Goal: Information Seeking & Learning: Learn about a topic

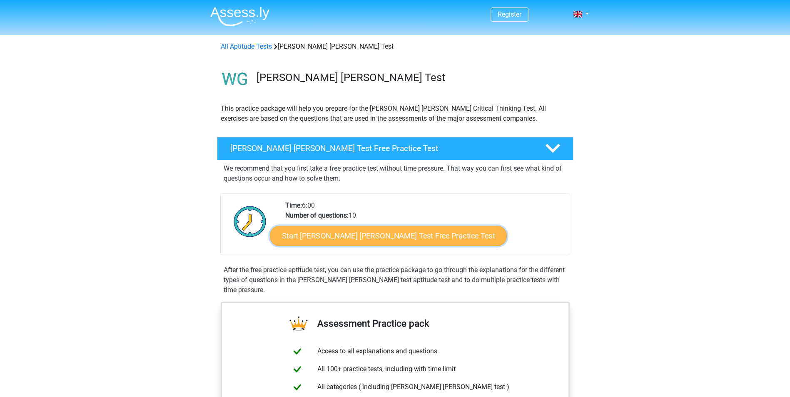
drag, startPoint x: 416, startPoint y: 234, endPoint x: 421, endPoint y: 234, distance: 5.0
click at [415, 234] on link "Start Watson Glaser Test Free Practice Test" at bounding box center [388, 236] width 237 height 20
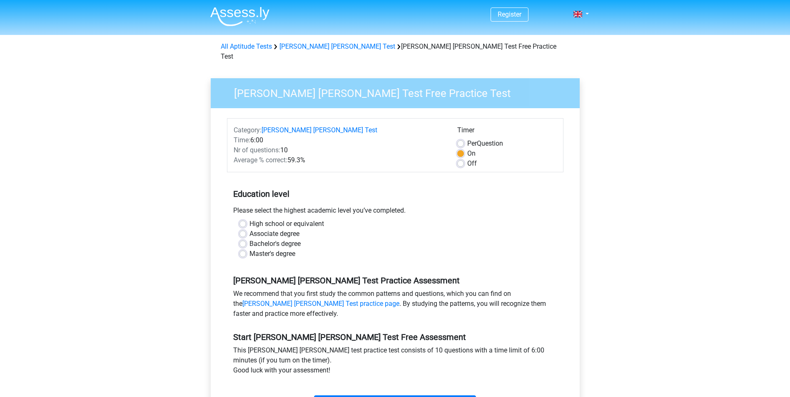
click at [263, 249] on label "Master's degree" at bounding box center [273, 254] width 46 height 10
click at [246, 249] on input "Master's degree" at bounding box center [243, 253] width 7 height 8
radio input "true"
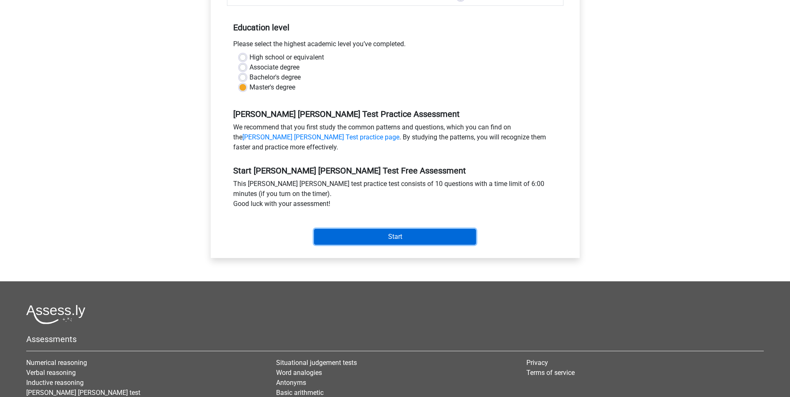
click at [391, 232] on input "Start" at bounding box center [395, 237] width 162 height 16
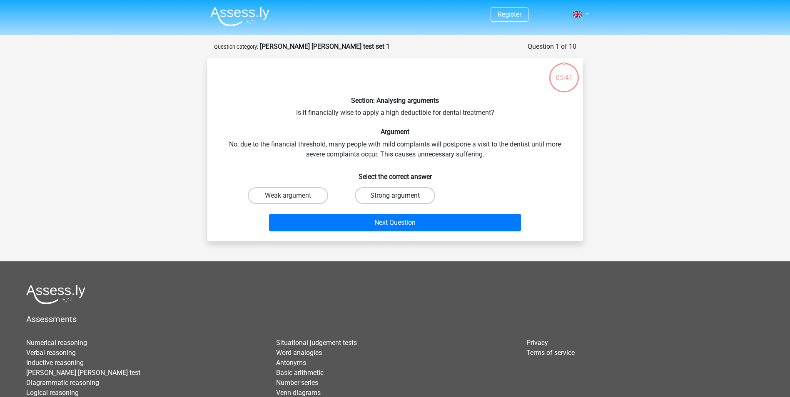
click at [380, 196] on label "Strong argument" at bounding box center [395, 195] width 80 height 17
click at [395, 196] on input "Strong argument" at bounding box center [397, 198] width 5 height 5
radio input "true"
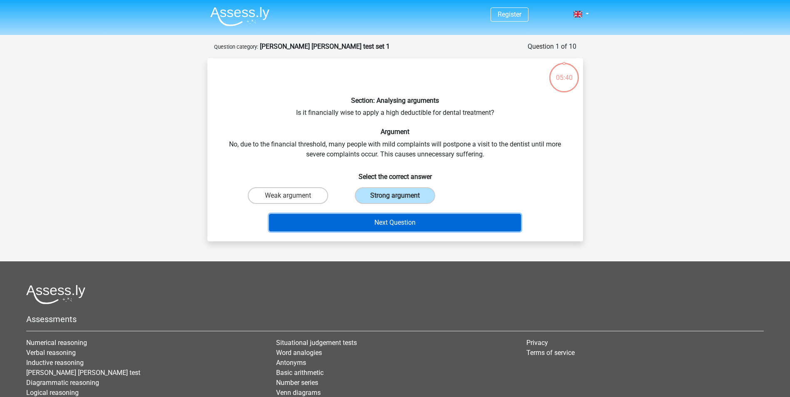
click at [405, 222] on button "Next Question" at bounding box center [395, 222] width 252 height 17
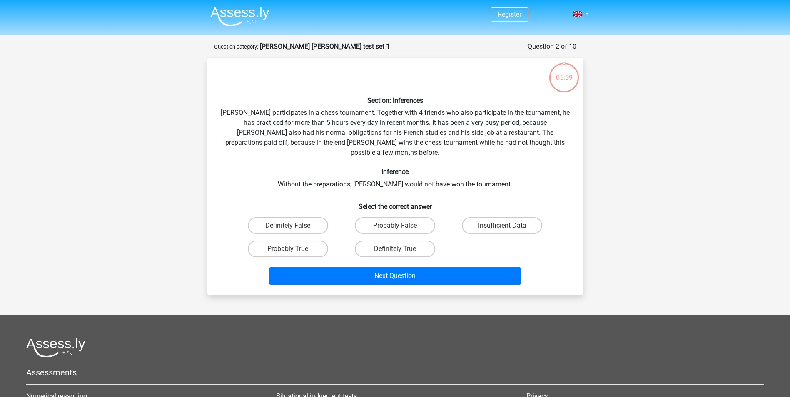
scroll to position [42, 0]
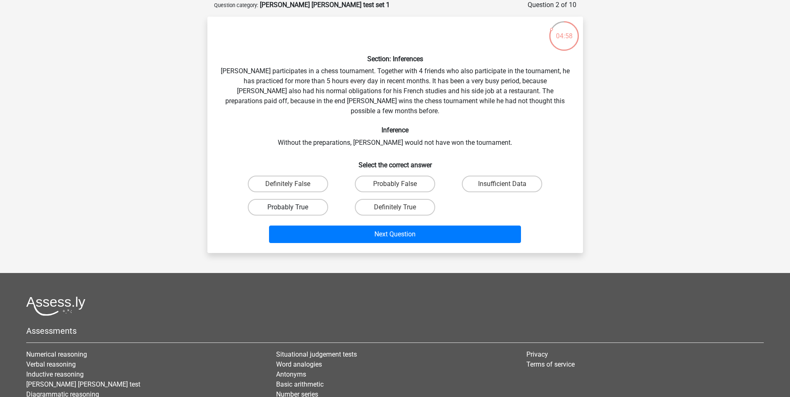
click at [313, 199] on label "Probably True" at bounding box center [288, 207] width 80 height 17
click at [293, 207] on input "Probably True" at bounding box center [290, 209] width 5 height 5
radio input "true"
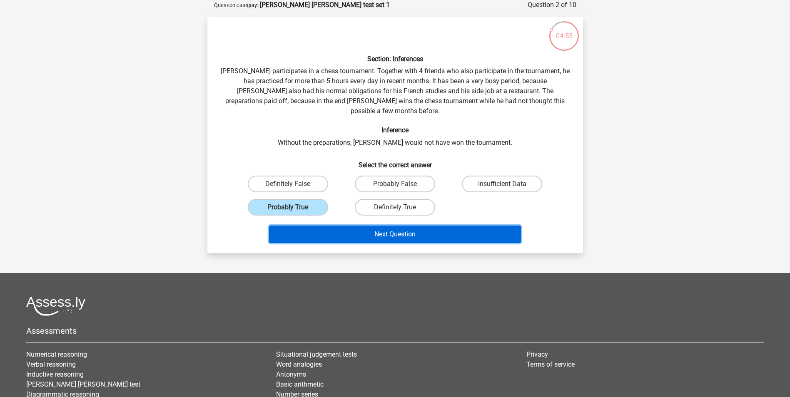
drag, startPoint x: 389, startPoint y: 228, endPoint x: 420, endPoint y: 226, distance: 31.3
click at [390, 228] on button "Next Question" at bounding box center [395, 234] width 252 height 17
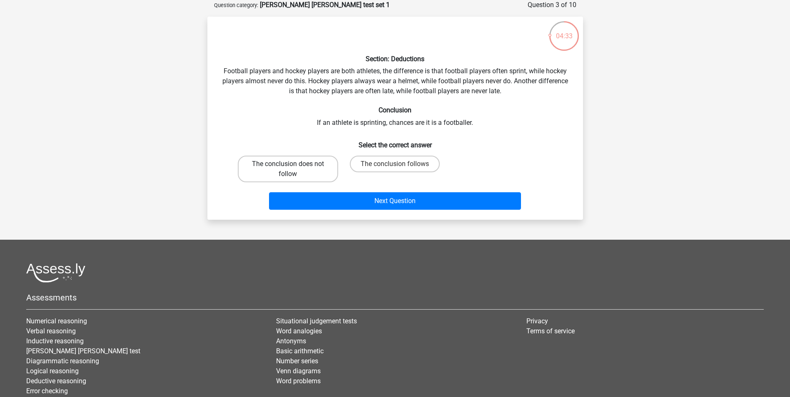
click at [285, 170] on label "The conclusion does not follow" at bounding box center [288, 169] width 100 height 27
click at [288, 170] on input "The conclusion does not follow" at bounding box center [290, 166] width 5 height 5
radio input "true"
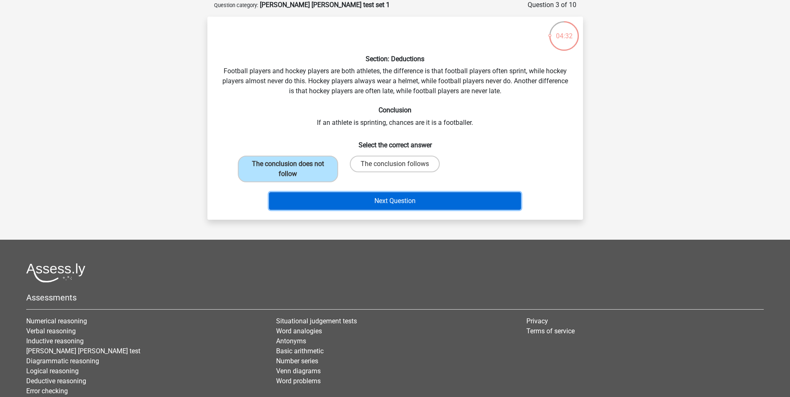
click at [395, 208] on button "Next Question" at bounding box center [395, 200] width 252 height 17
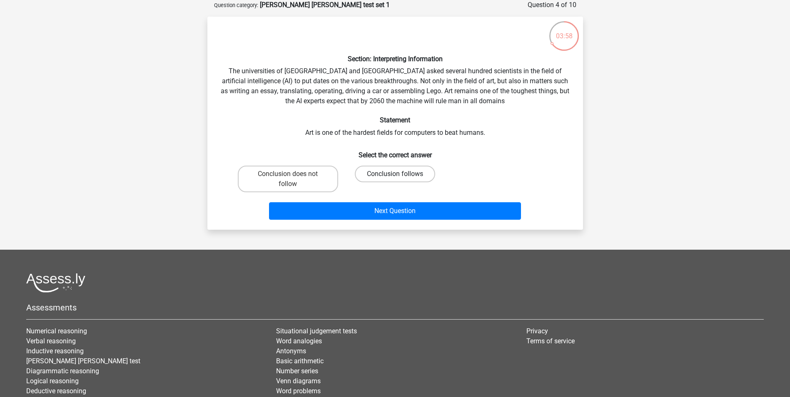
click at [389, 171] on label "Conclusion follows" at bounding box center [395, 174] width 80 height 17
click at [395, 174] on input "Conclusion follows" at bounding box center [397, 176] width 5 height 5
radio input "true"
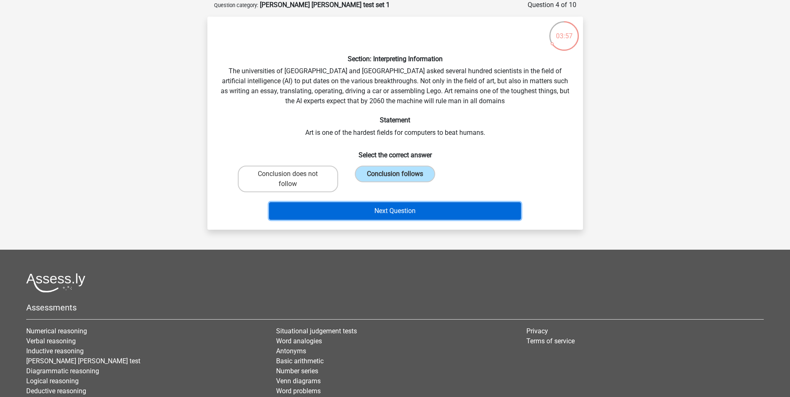
click at [474, 215] on button "Next Question" at bounding box center [395, 210] width 252 height 17
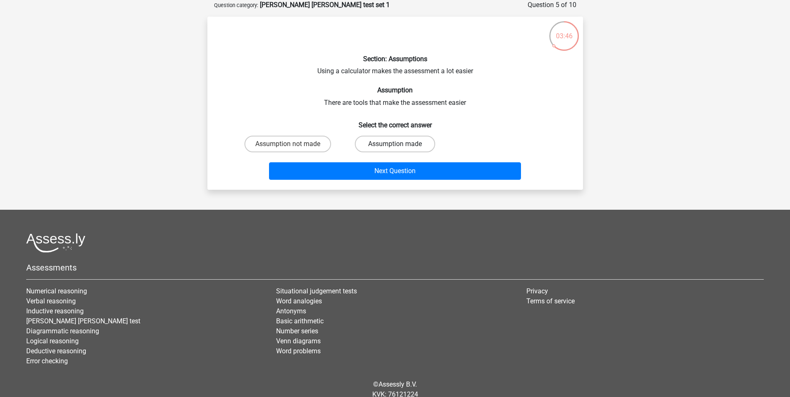
click at [372, 149] on label "Assumption made" at bounding box center [395, 144] width 80 height 17
click at [395, 149] on input "Assumption made" at bounding box center [397, 146] width 5 height 5
radio input "true"
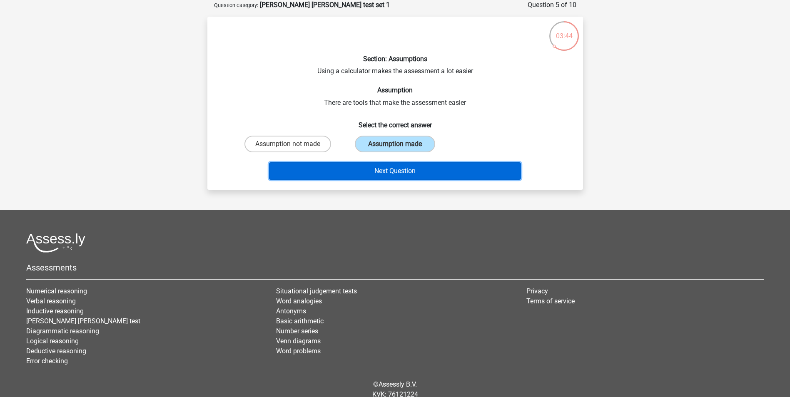
drag, startPoint x: 374, startPoint y: 172, endPoint x: 426, endPoint y: 162, distance: 52.5
click at [374, 172] on button "Next Question" at bounding box center [395, 170] width 252 height 17
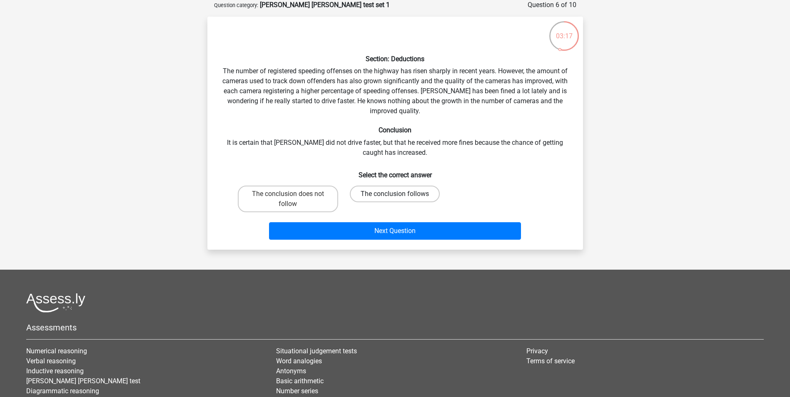
click at [417, 195] on label "The conclusion follows" at bounding box center [395, 194] width 90 height 17
click at [400, 195] on input "The conclusion follows" at bounding box center [397, 196] width 5 height 5
radio input "true"
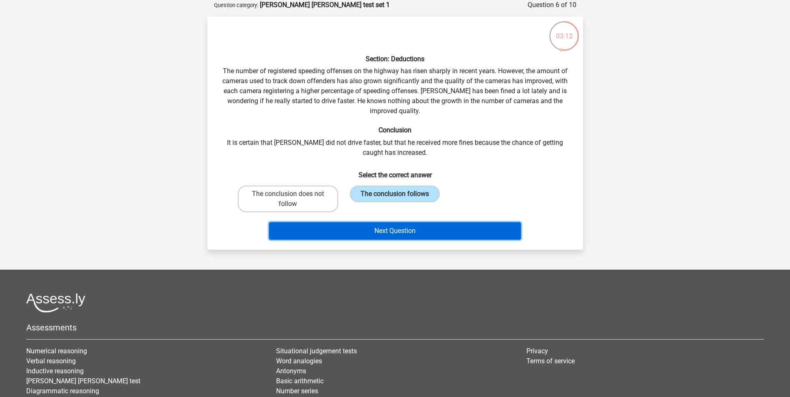
click at [437, 233] on button "Next Question" at bounding box center [395, 230] width 252 height 17
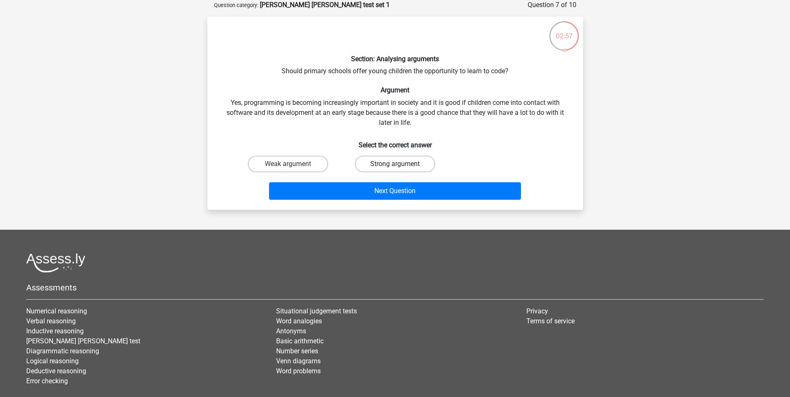
drag, startPoint x: 413, startPoint y: 160, endPoint x: 420, endPoint y: 161, distance: 6.7
click at [413, 160] on label "Strong argument" at bounding box center [395, 164] width 80 height 17
click at [400, 164] on input "Strong argument" at bounding box center [397, 166] width 5 height 5
radio input "true"
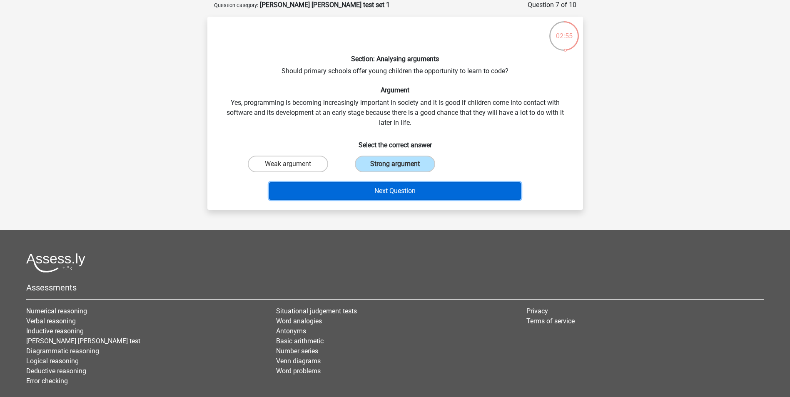
click at [452, 190] on button "Next Question" at bounding box center [395, 190] width 252 height 17
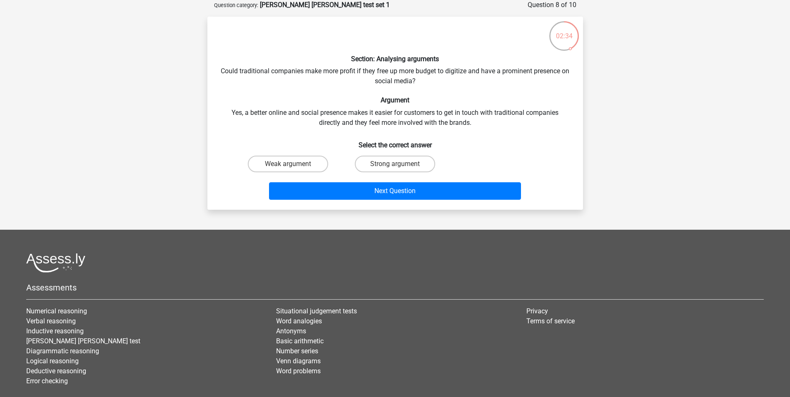
click at [392, 164] on label "Strong argument" at bounding box center [395, 164] width 80 height 17
click at [395, 164] on input "Strong argument" at bounding box center [397, 166] width 5 height 5
radio input "true"
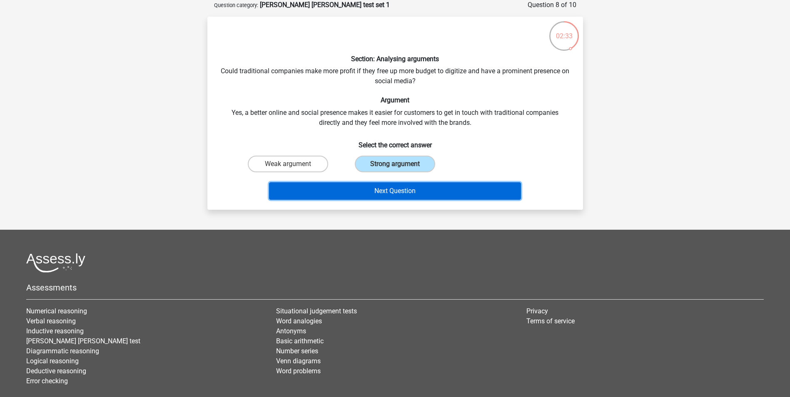
click at [414, 192] on button "Next Question" at bounding box center [395, 190] width 252 height 17
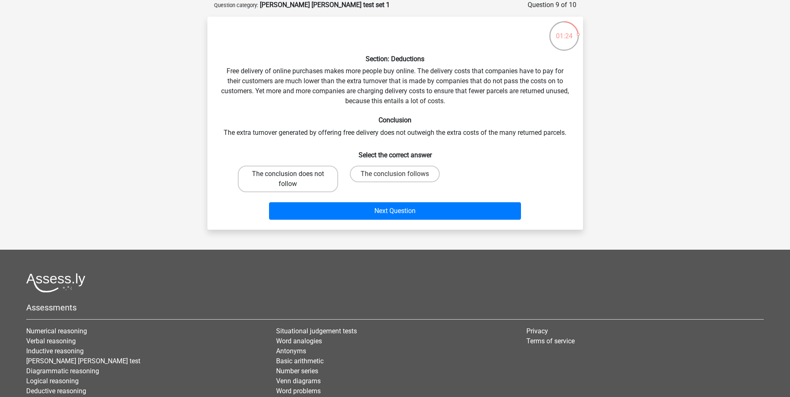
click at [322, 181] on label "The conclusion does not follow" at bounding box center [288, 179] width 100 height 27
click at [293, 180] on input "The conclusion does not follow" at bounding box center [290, 176] width 5 height 5
radio input "true"
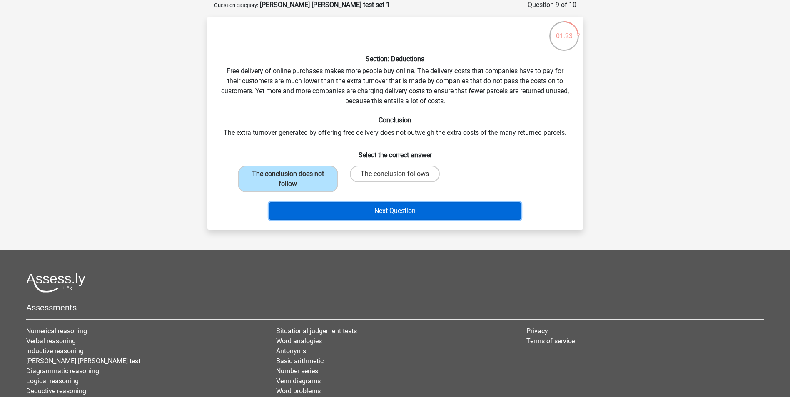
click at [381, 210] on button "Next Question" at bounding box center [395, 210] width 252 height 17
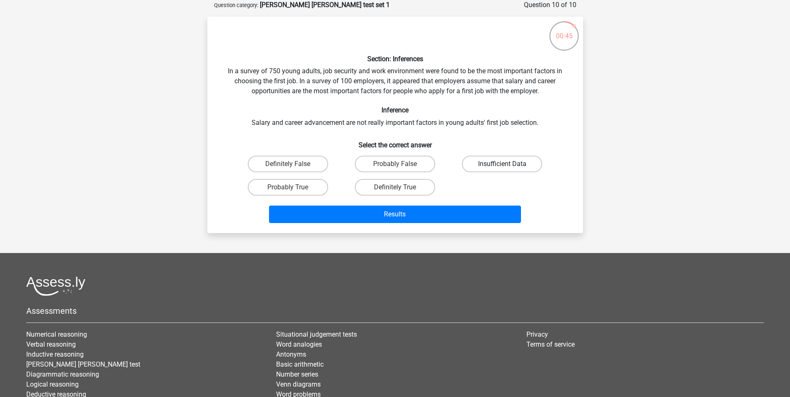
click at [526, 170] on label "Insufficient Data" at bounding box center [502, 164] width 80 height 17
click at [508, 170] on input "Insufficient Data" at bounding box center [504, 166] width 5 height 5
radio input "true"
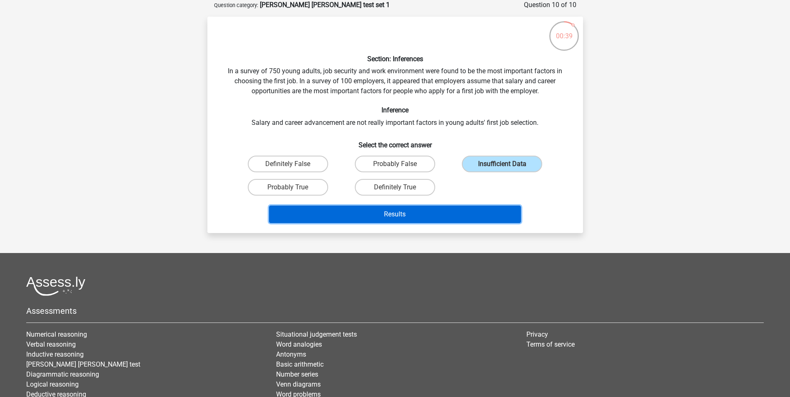
click at [517, 219] on button "Results" at bounding box center [395, 214] width 252 height 17
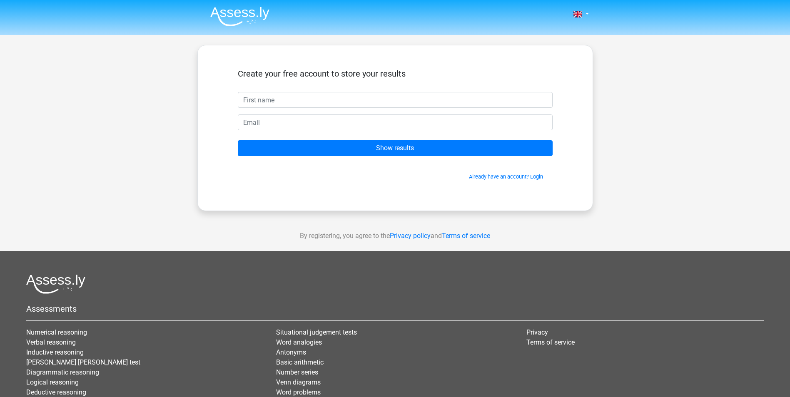
click at [385, 101] on input "text" at bounding box center [395, 100] width 315 height 16
type input "Caitlin"
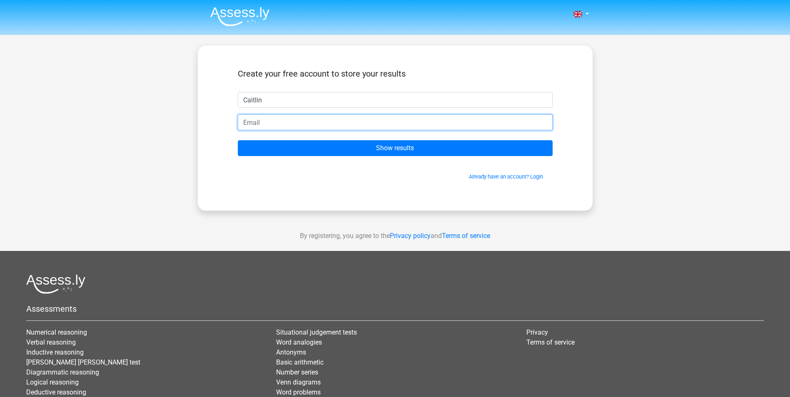
click at [340, 121] on input "email" at bounding box center [395, 123] width 315 height 16
type input "lenze.caitlin@gmail.com"
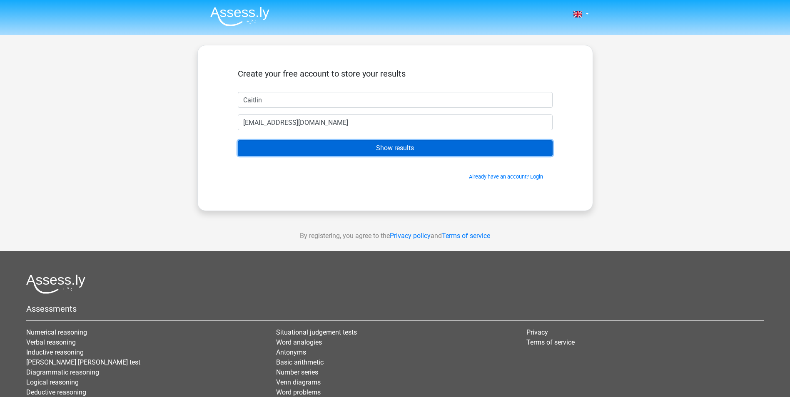
click at [385, 148] on input "Show results" at bounding box center [395, 148] width 315 height 16
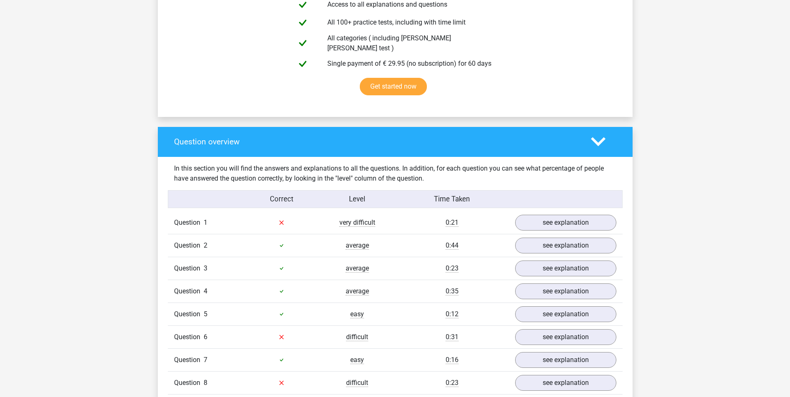
scroll to position [500, 0]
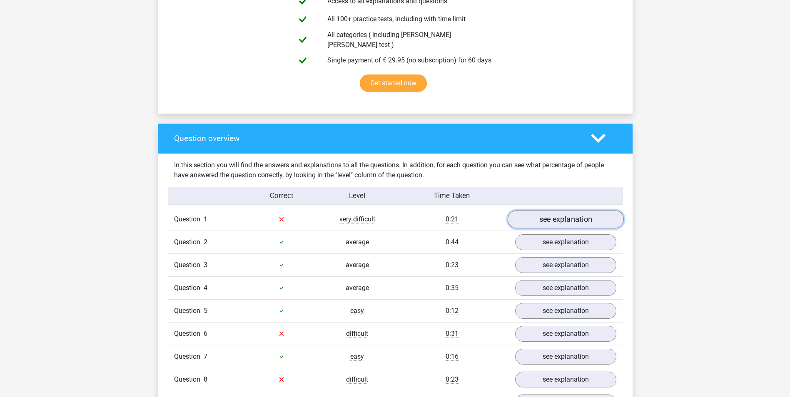
click at [550, 215] on link "see explanation" at bounding box center [565, 219] width 116 height 18
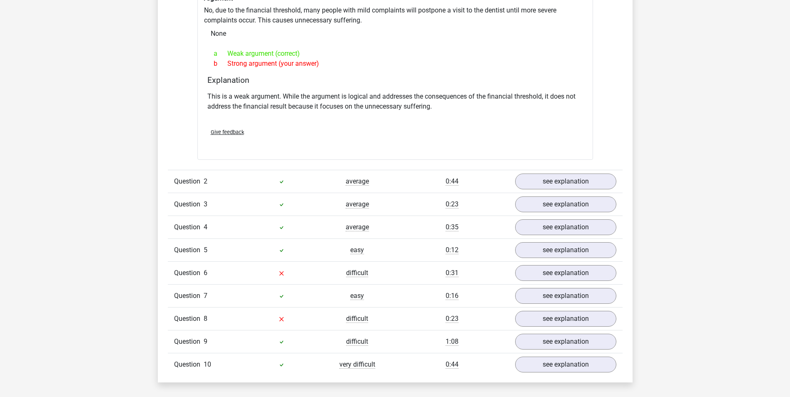
scroll to position [792, 0]
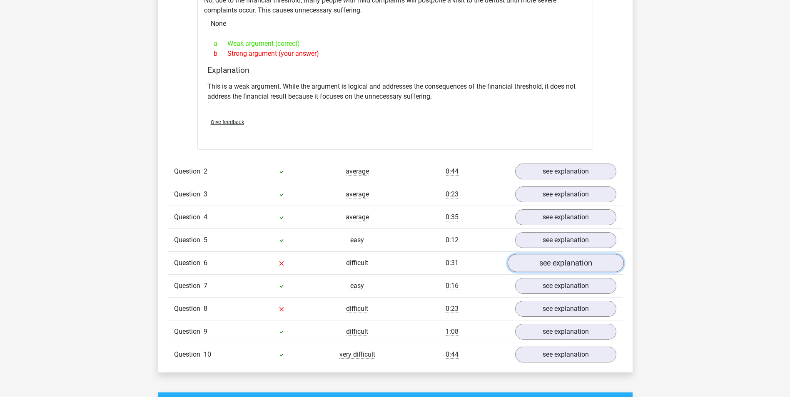
click at [581, 258] on link "see explanation" at bounding box center [565, 263] width 116 height 18
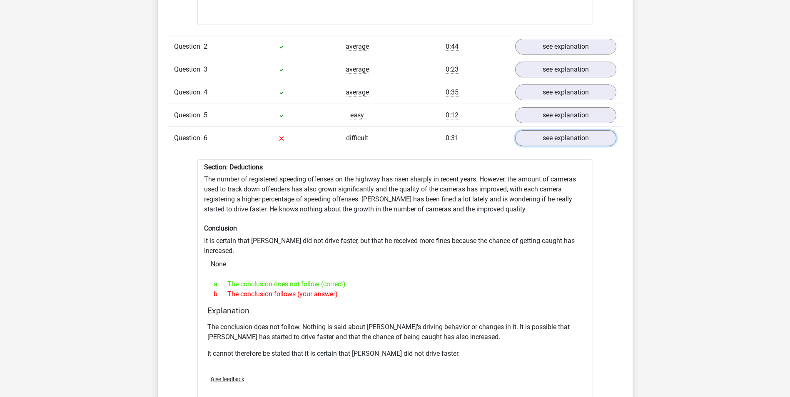
scroll to position [1083, 0]
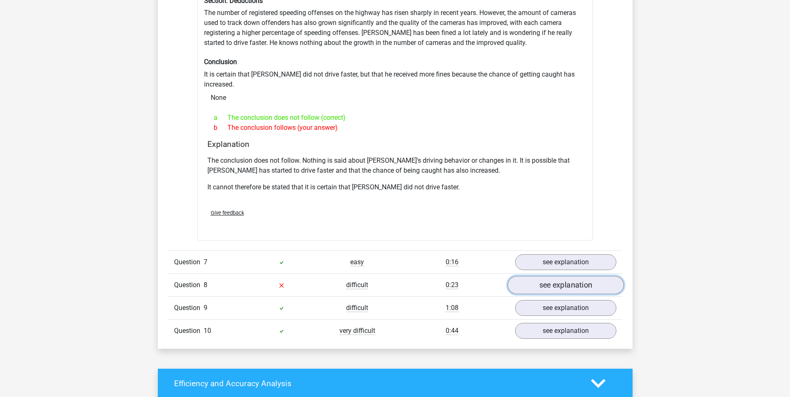
click at [539, 276] on link "see explanation" at bounding box center [565, 285] width 116 height 18
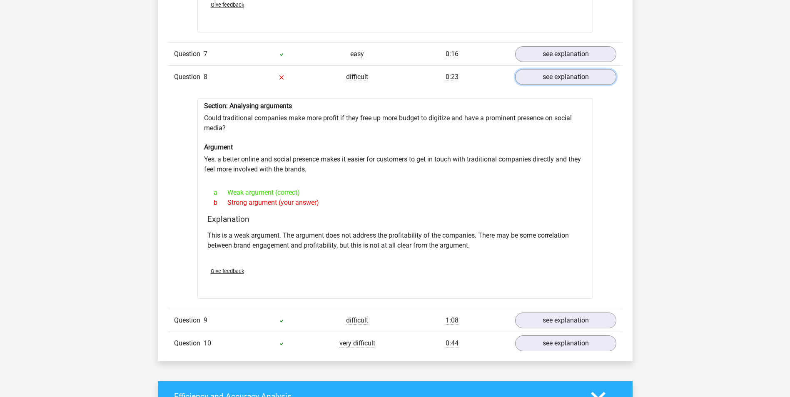
scroll to position [1375, 0]
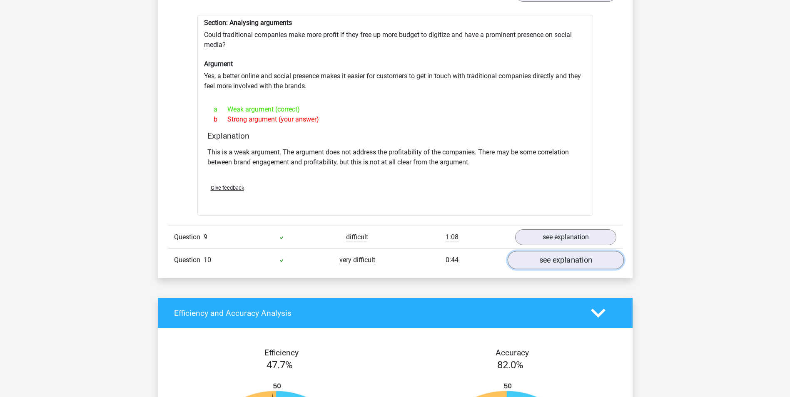
click at [597, 252] on link "see explanation" at bounding box center [565, 261] width 116 height 18
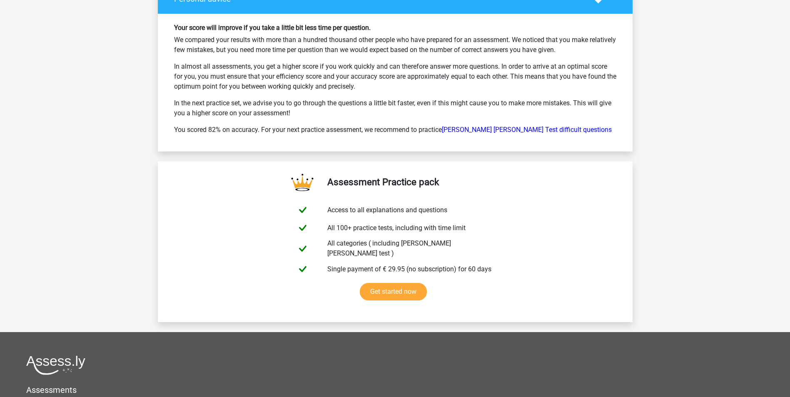
scroll to position [2458, 0]
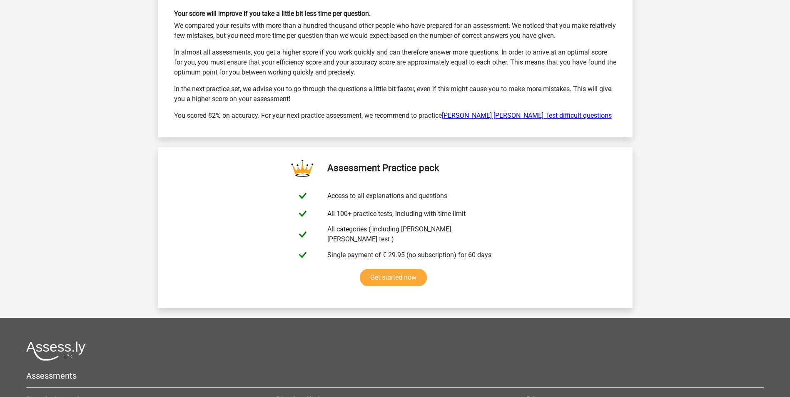
click at [498, 112] on link "Watson Glaser Test difficult questions" at bounding box center [527, 116] width 170 height 8
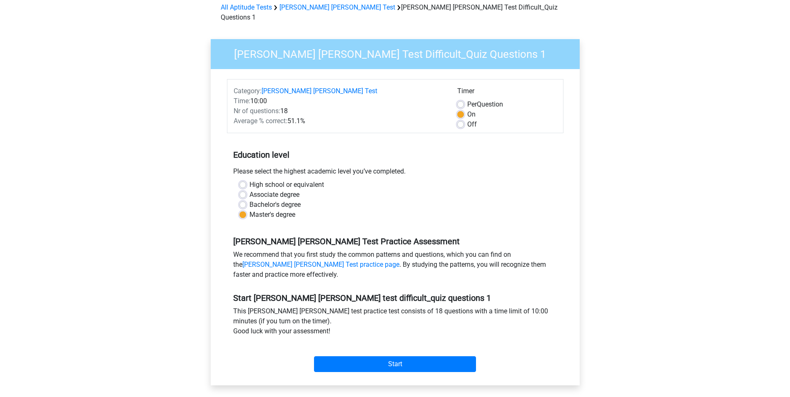
scroll to position [125, 0]
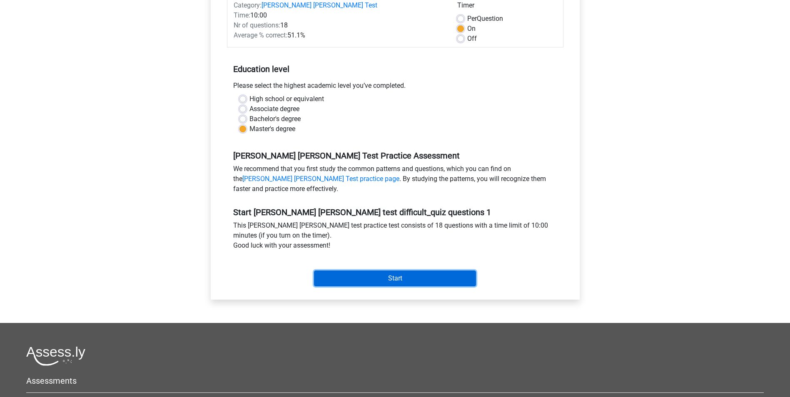
click at [360, 271] on input "Start" at bounding box center [395, 279] width 162 height 16
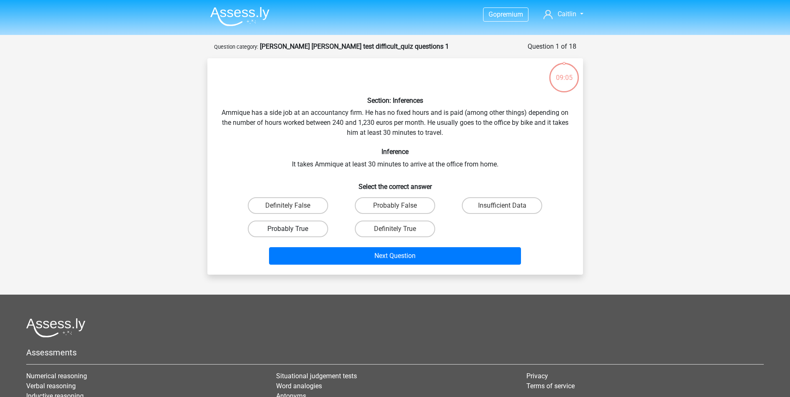
click at [323, 229] on label "Probably True" at bounding box center [288, 229] width 80 height 17
click at [293, 229] on input "Probably True" at bounding box center [290, 231] width 5 height 5
radio input "true"
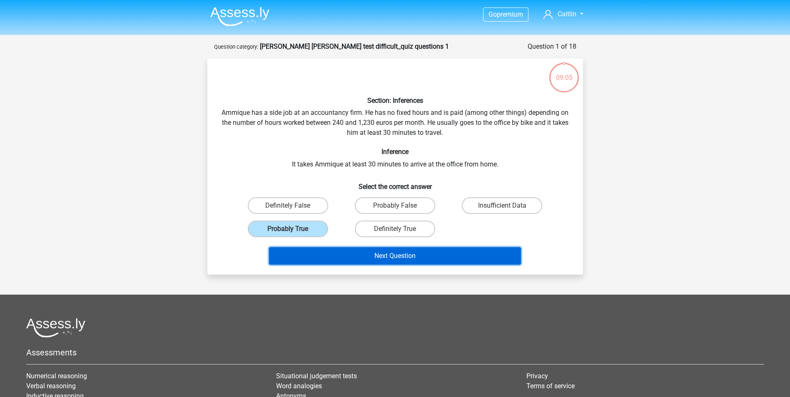
click at [386, 256] on button "Next Question" at bounding box center [395, 255] width 252 height 17
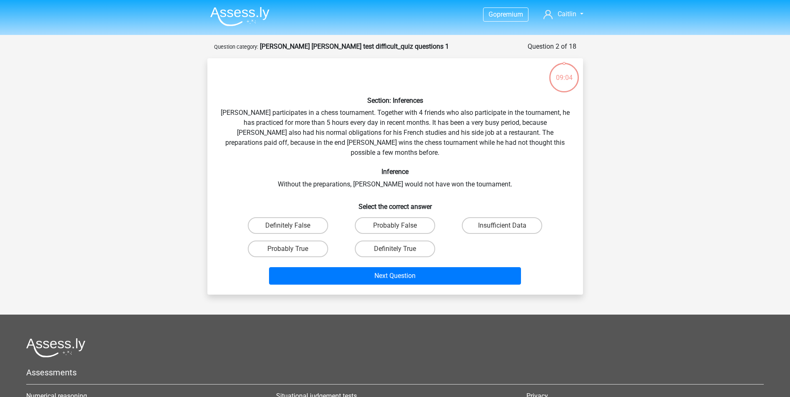
scroll to position [42, 0]
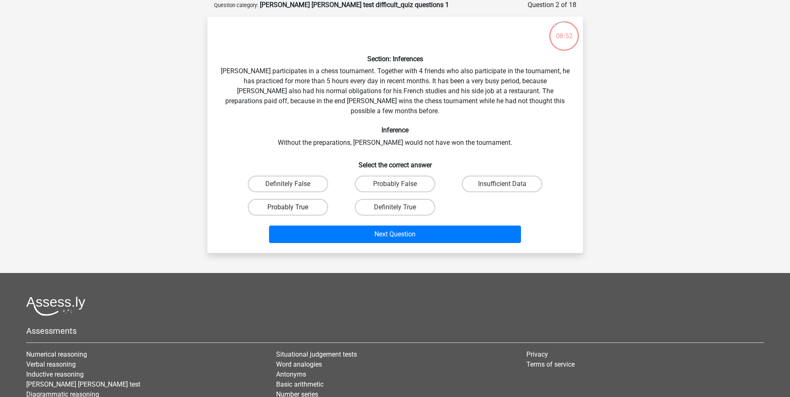
click at [310, 199] on label "Probably True" at bounding box center [288, 207] width 80 height 17
click at [293, 207] on input "Probably True" at bounding box center [290, 209] width 5 height 5
radio input "true"
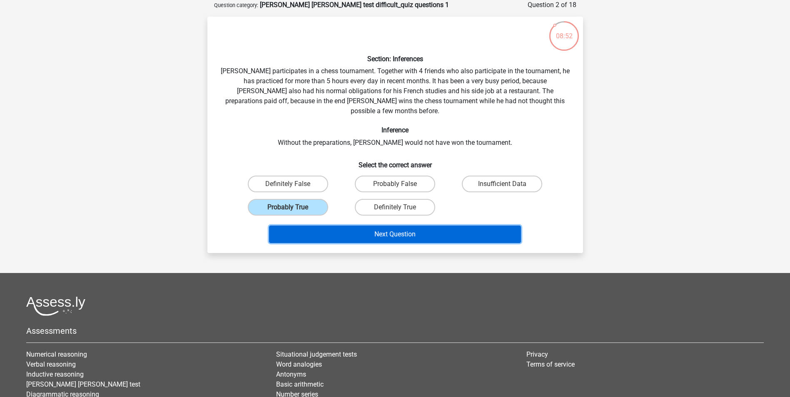
click at [391, 226] on button "Next Question" at bounding box center [395, 234] width 252 height 17
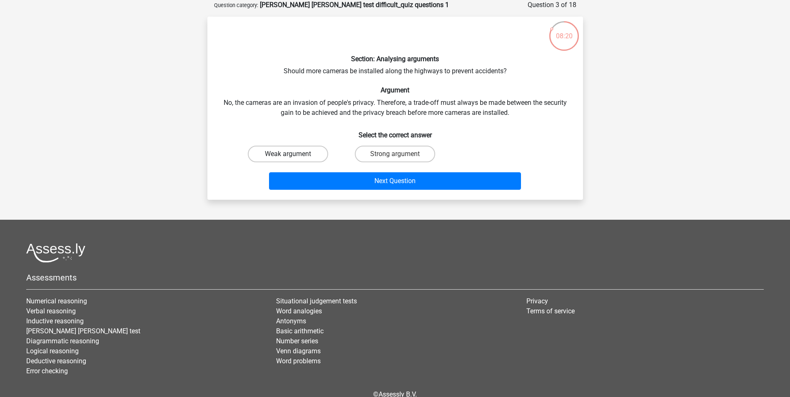
click at [293, 160] on label "Weak argument" at bounding box center [288, 154] width 80 height 17
click at [293, 160] on input "Weak argument" at bounding box center [290, 156] width 5 height 5
radio input "true"
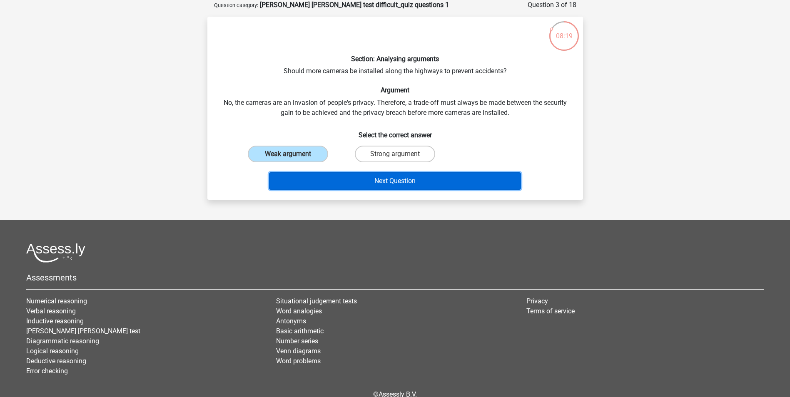
click at [355, 179] on button "Next Question" at bounding box center [395, 180] width 252 height 17
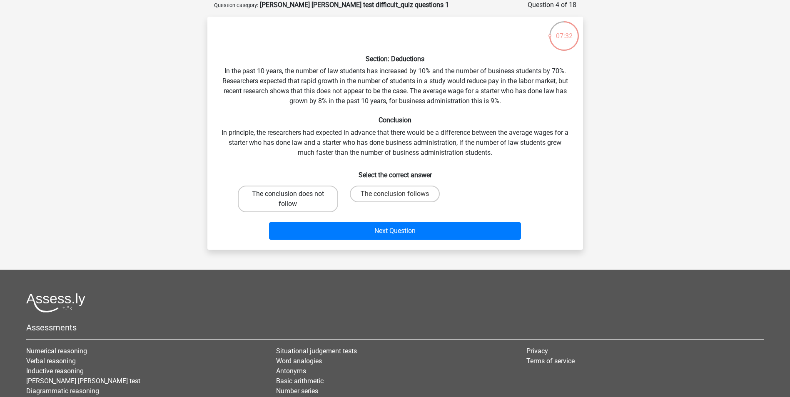
click at [317, 200] on label "The conclusion does not follow" at bounding box center [288, 199] width 100 height 27
click at [293, 200] on input "The conclusion does not follow" at bounding box center [290, 196] width 5 height 5
radio input "true"
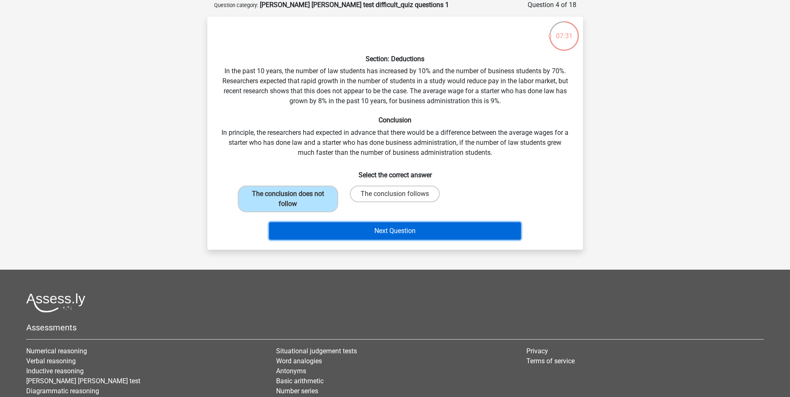
click at [402, 231] on button "Next Question" at bounding box center [395, 230] width 252 height 17
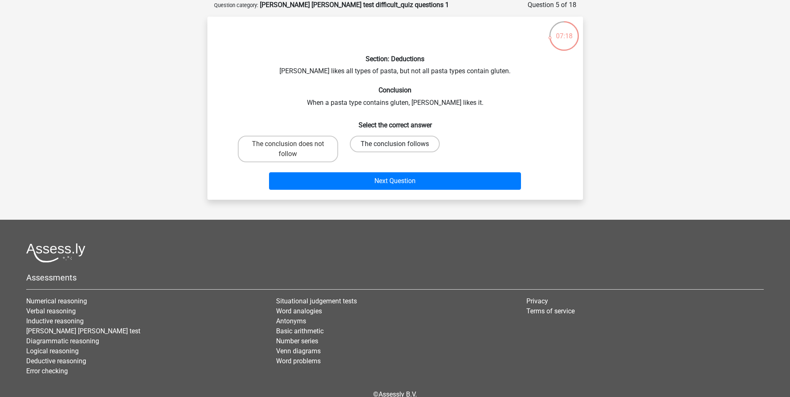
click at [428, 145] on label "The conclusion follows" at bounding box center [395, 144] width 90 height 17
click at [400, 145] on input "The conclusion follows" at bounding box center [397, 146] width 5 height 5
radio input "true"
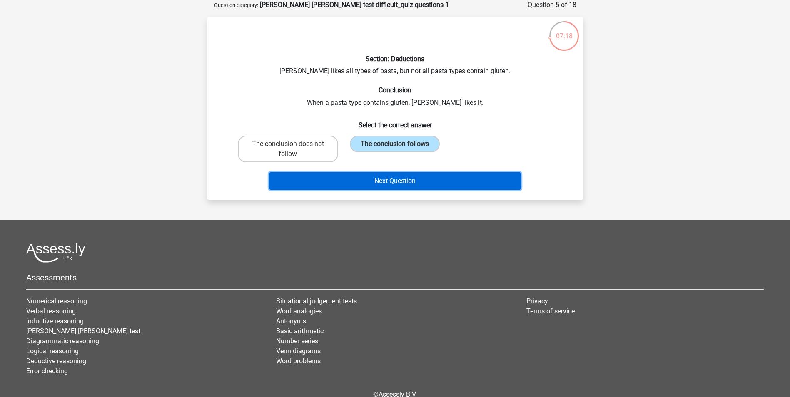
click at [457, 180] on button "Next Question" at bounding box center [395, 180] width 252 height 17
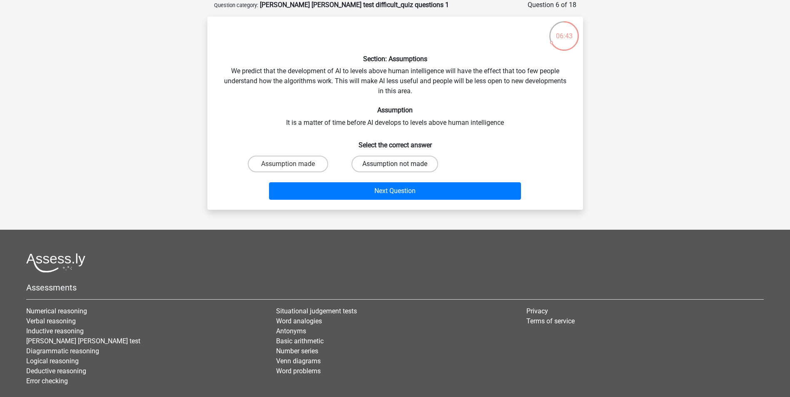
click at [421, 162] on label "Assumption not made" at bounding box center [395, 164] width 87 height 17
click at [400, 164] on input "Assumption not made" at bounding box center [397, 166] width 5 height 5
radio input "true"
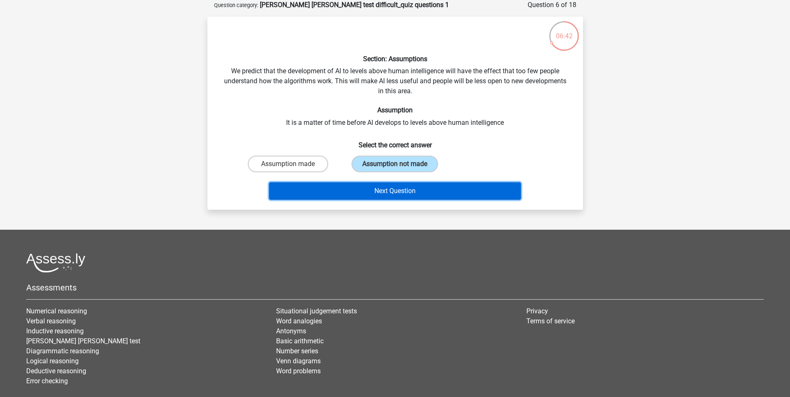
click at [464, 189] on button "Next Question" at bounding box center [395, 190] width 252 height 17
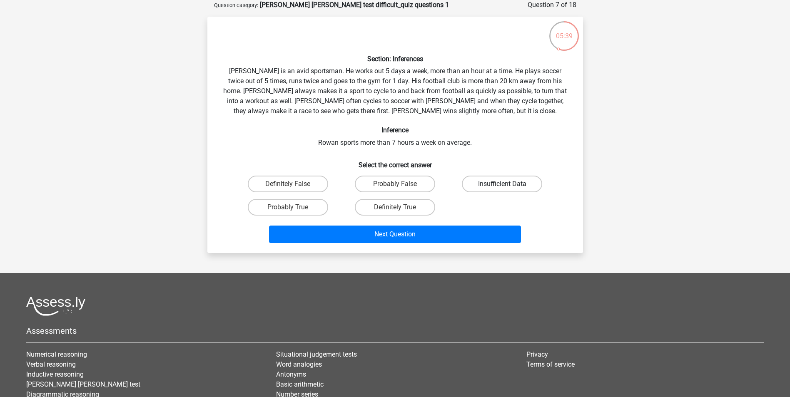
click at [472, 188] on label "Insufficient Data" at bounding box center [502, 184] width 80 height 17
click at [502, 188] on input "Insufficient Data" at bounding box center [504, 186] width 5 height 5
radio input "true"
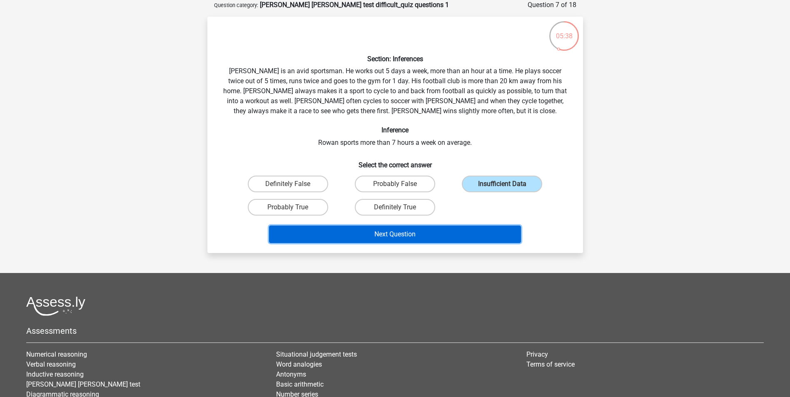
click at [448, 238] on button "Next Question" at bounding box center [395, 234] width 252 height 17
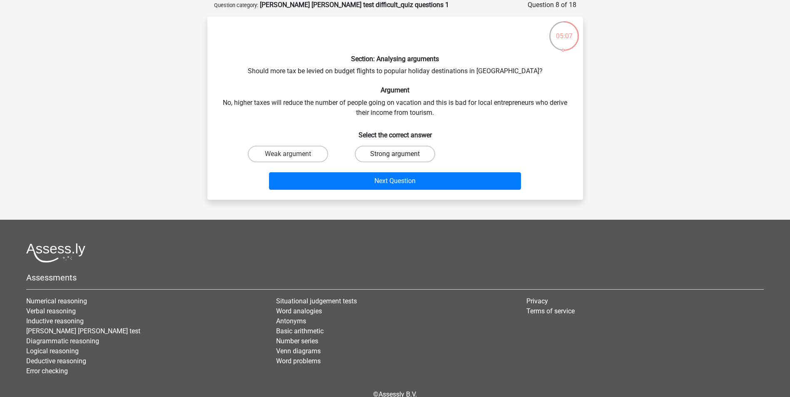
click at [405, 154] on label "Strong argument" at bounding box center [395, 154] width 80 height 17
click at [400, 154] on input "Strong argument" at bounding box center [397, 156] width 5 height 5
radio input "true"
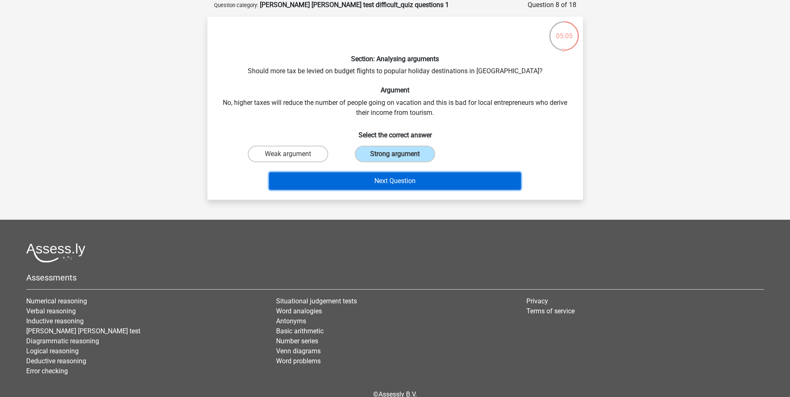
click at [421, 181] on button "Next Question" at bounding box center [395, 180] width 252 height 17
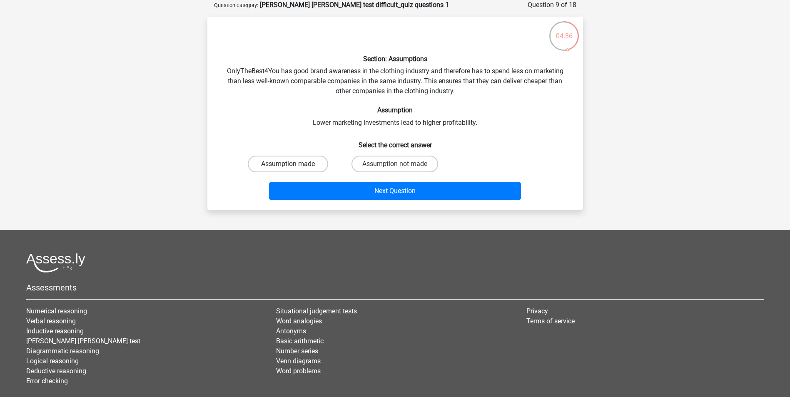
click at [285, 167] on label "Assumption made" at bounding box center [288, 164] width 80 height 17
click at [288, 167] on input "Assumption made" at bounding box center [290, 166] width 5 height 5
radio input "true"
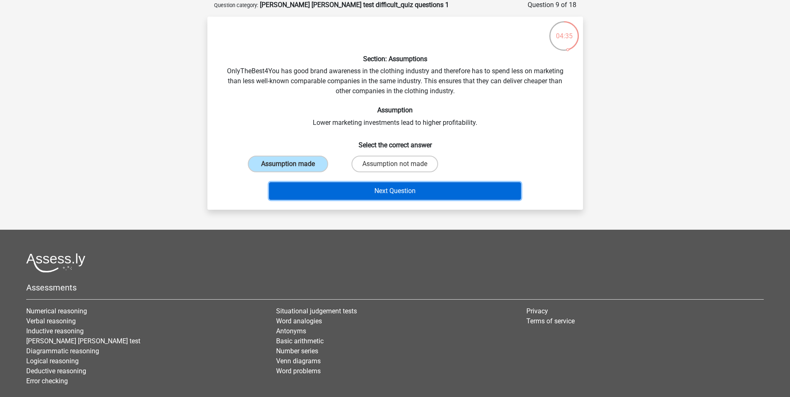
click at [351, 194] on button "Next Question" at bounding box center [395, 190] width 252 height 17
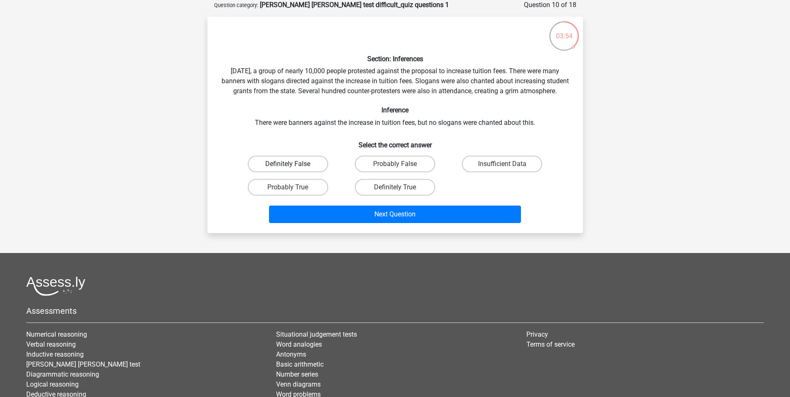
click at [308, 172] on label "Definitely False" at bounding box center [288, 164] width 80 height 17
click at [293, 170] on input "Definitely False" at bounding box center [290, 166] width 5 height 5
radio input "true"
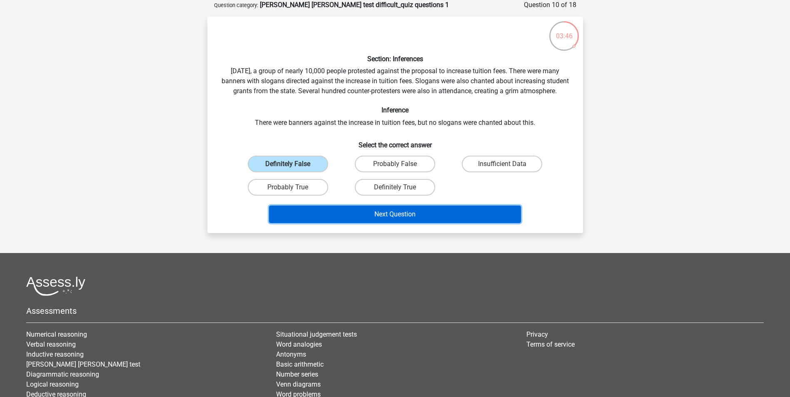
click at [334, 223] on button "Next Question" at bounding box center [395, 214] width 252 height 17
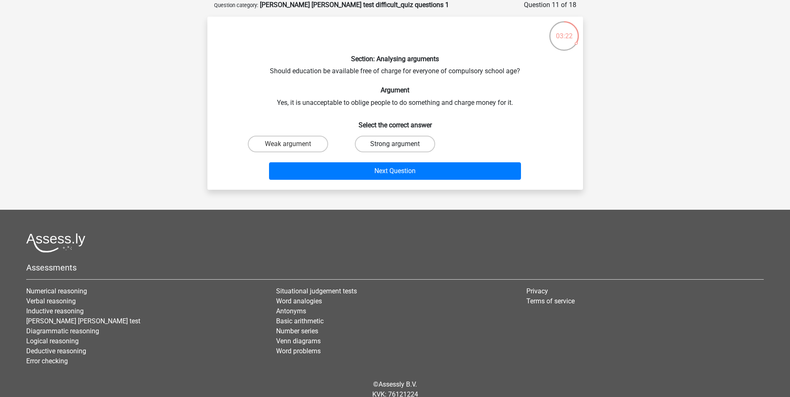
click at [382, 141] on label "Strong argument" at bounding box center [395, 144] width 80 height 17
click at [395, 144] on input "Strong argument" at bounding box center [397, 146] width 5 height 5
radio input "true"
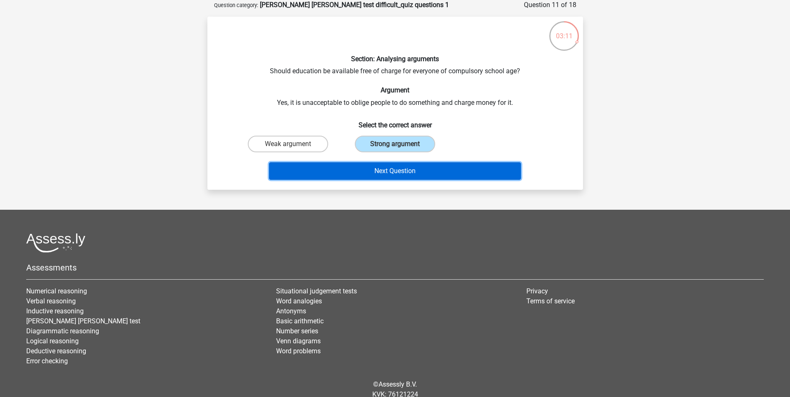
click at [382, 171] on button "Next Question" at bounding box center [395, 170] width 252 height 17
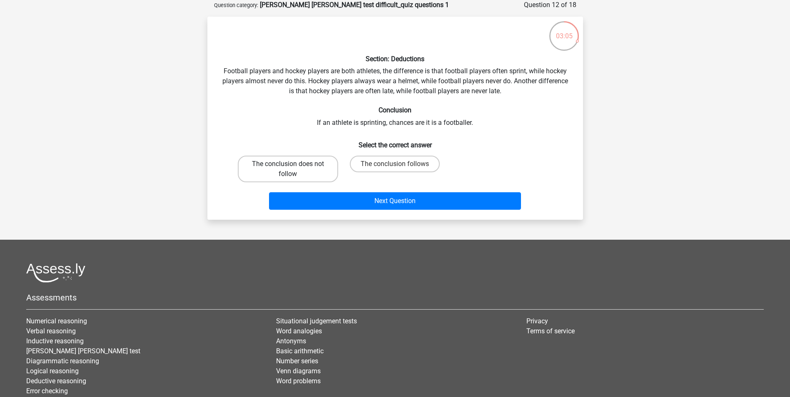
click at [310, 173] on label "The conclusion does not follow" at bounding box center [288, 169] width 100 height 27
click at [293, 170] on input "The conclusion does not follow" at bounding box center [290, 166] width 5 height 5
radio input "true"
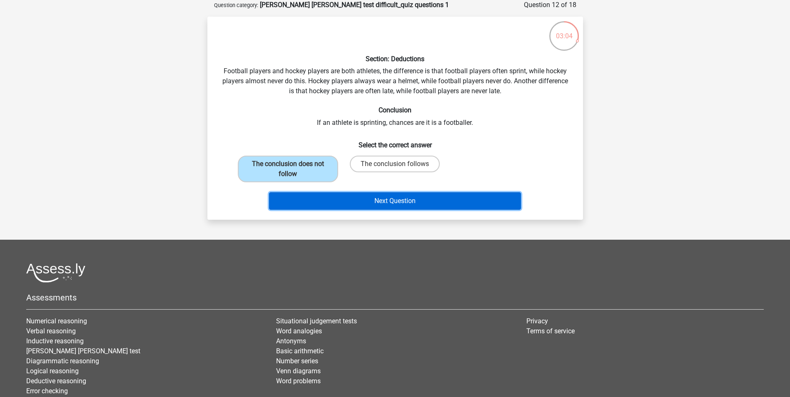
click at [335, 202] on button "Next Question" at bounding box center [395, 200] width 252 height 17
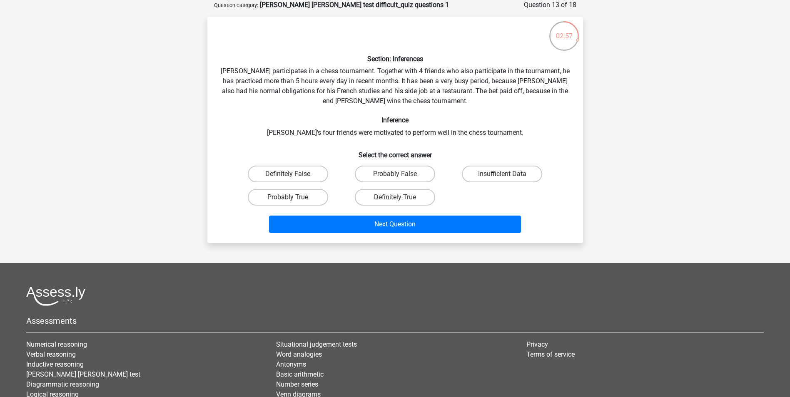
click at [309, 199] on label "Probably True" at bounding box center [288, 197] width 80 height 17
click at [293, 199] on input "Probably True" at bounding box center [290, 199] width 5 height 5
radio input "true"
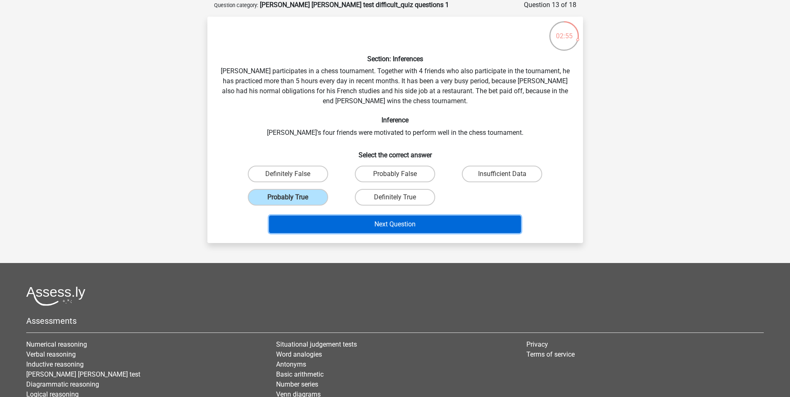
click at [408, 222] on button "Next Question" at bounding box center [395, 224] width 252 height 17
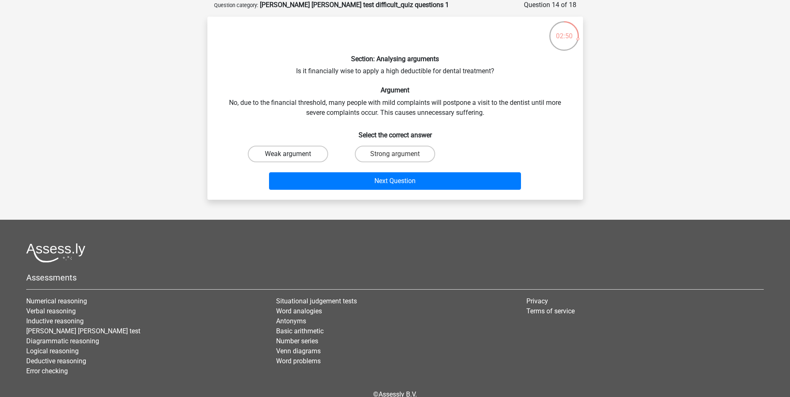
click at [310, 151] on label "Weak argument" at bounding box center [288, 154] width 80 height 17
click at [293, 154] on input "Weak argument" at bounding box center [290, 156] width 5 height 5
radio input "true"
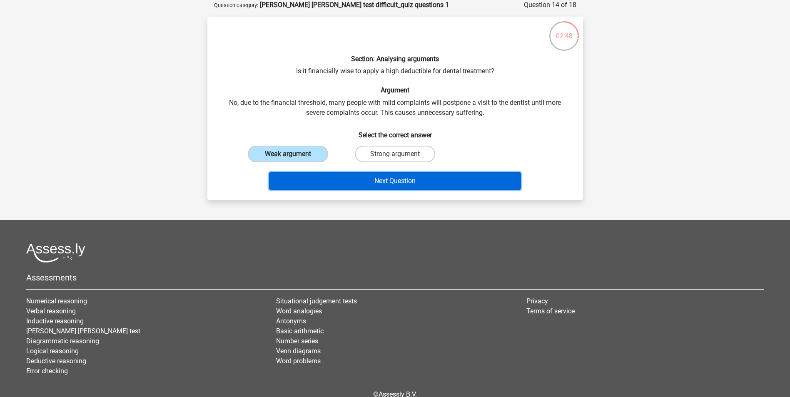
click at [386, 185] on button "Next Question" at bounding box center [395, 180] width 252 height 17
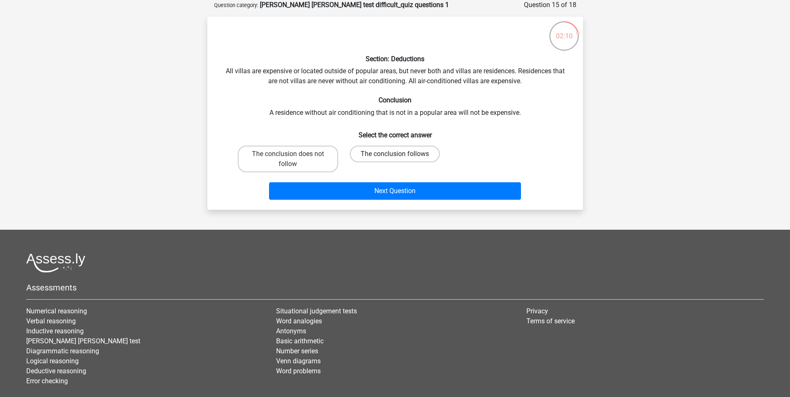
click at [427, 156] on label "The conclusion follows" at bounding box center [395, 154] width 90 height 17
click at [400, 156] on input "The conclusion follows" at bounding box center [397, 156] width 5 height 5
radio input "true"
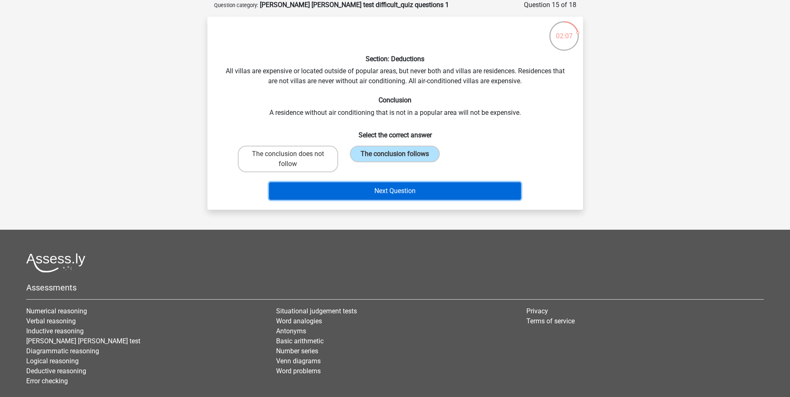
click at [445, 191] on button "Next Question" at bounding box center [395, 190] width 252 height 17
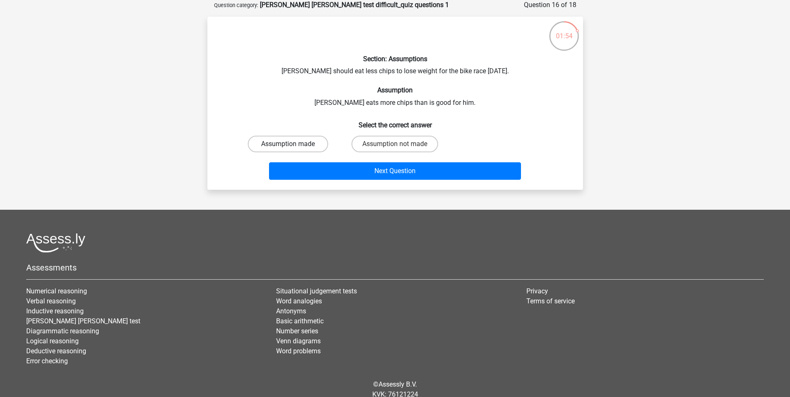
click at [311, 149] on label "Assumption made" at bounding box center [288, 144] width 80 height 17
click at [293, 149] on input "Assumption made" at bounding box center [290, 146] width 5 height 5
radio input "true"
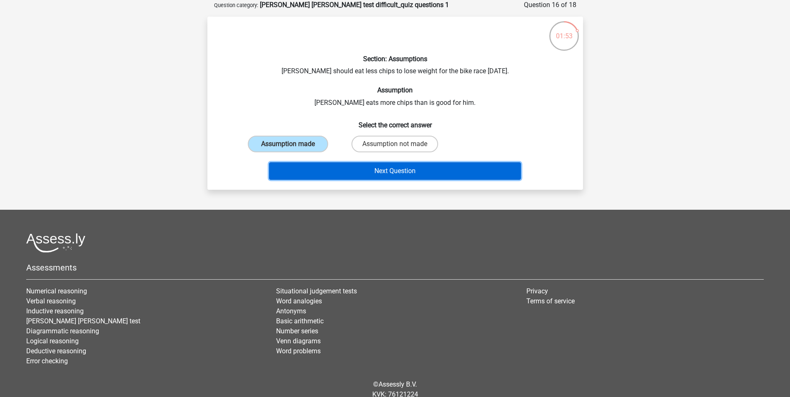
click at [367, 173] on button "Next Question" at bounding box center [395, 170] width 252 height 17
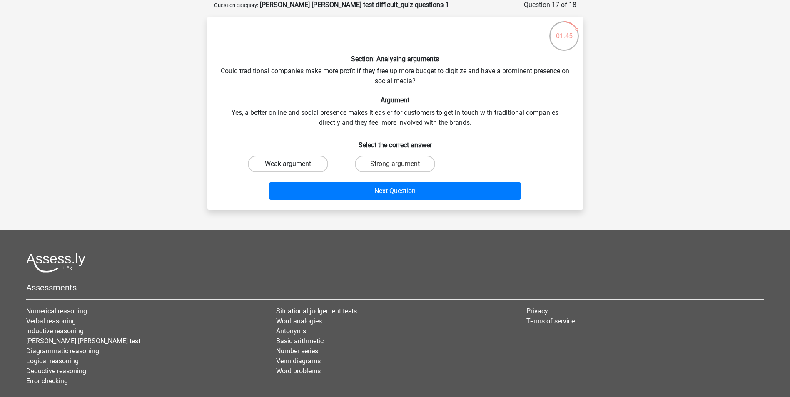
click at [278, 158] on label "Weak argument" at bounding box center [288, 164] width 80 height 17
click at [288, 164] on input "Weak argument" at bounding box center [290, 166] width 5 height 5
radio input "true"
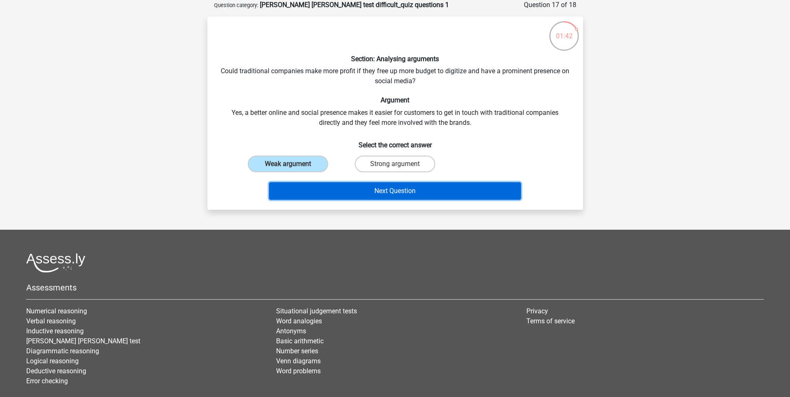
click at [335, 195] on button "Next Question" at bounding box center [395, 190] width 252 height 17
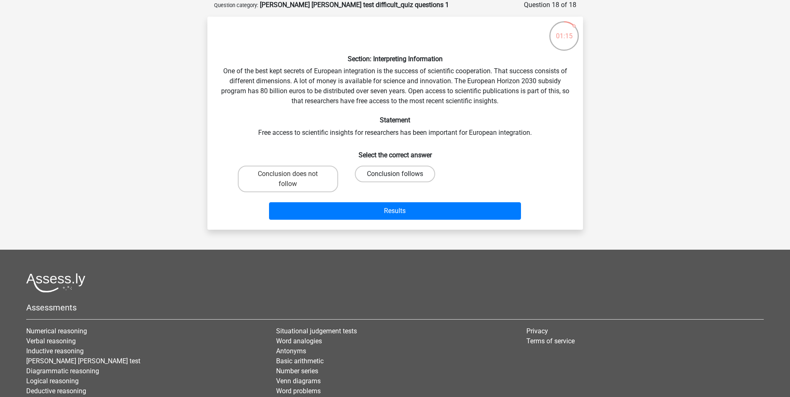
click at [389, 173] on label "Conclusion follows" at bounding box center [395, 174] width 80 height 17
click at [395, 174] on input "Conclusion follows" at bounding box center [397, 176] width 5 height 5
radio input "true"
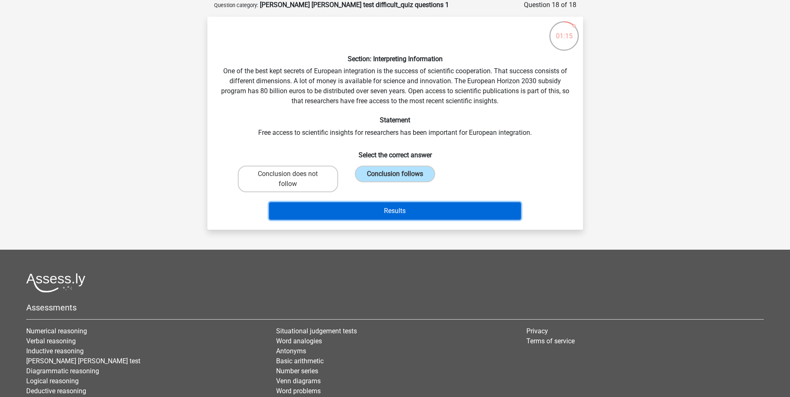
click at [392, 210] on button "Results" at bounding box center [395, 210] width 252 height 17
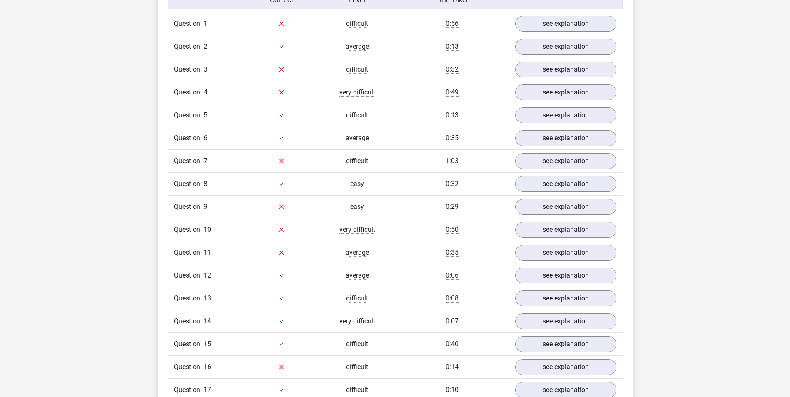
scroll to position [583, 0]
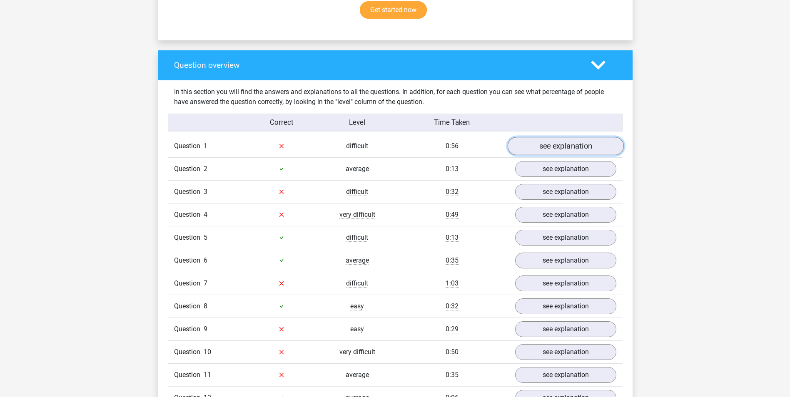
click at [590, 137] on link "see explanation" at bounding box center [565, 146] width 116 height 18
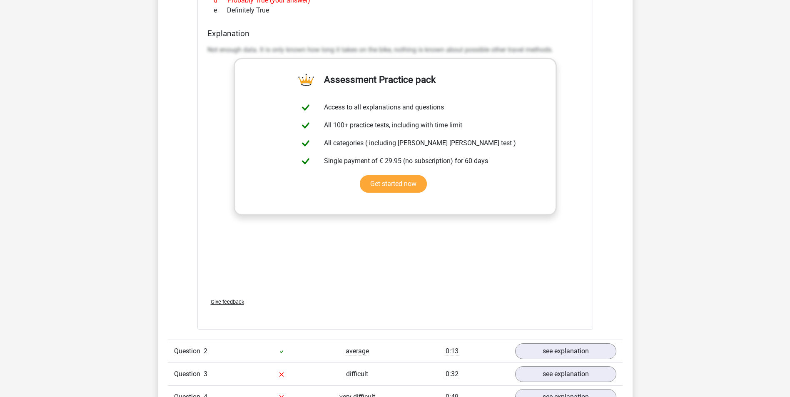
scroll to position [958, 0]
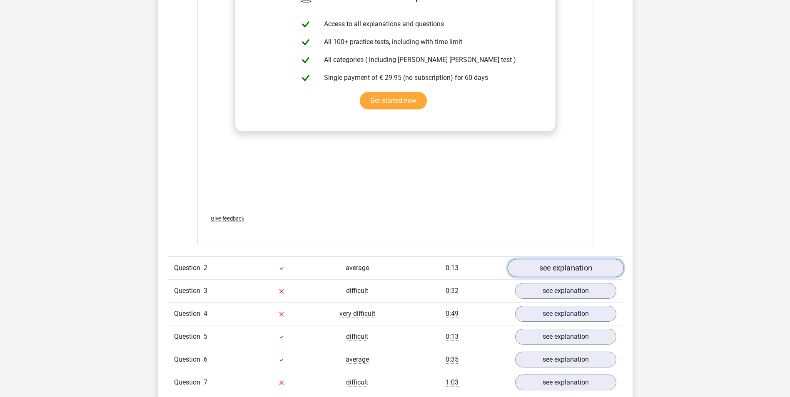
click at [532, 259] on link "see explanation" at bounding box center [565, 268] width 116 height 18
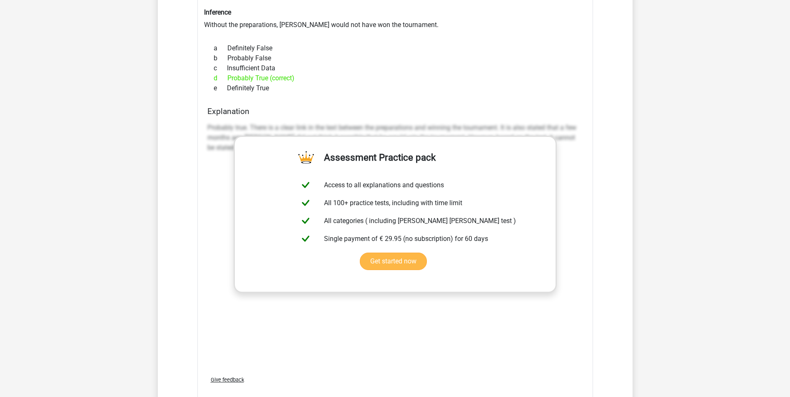
scroll to position [1500, 0]
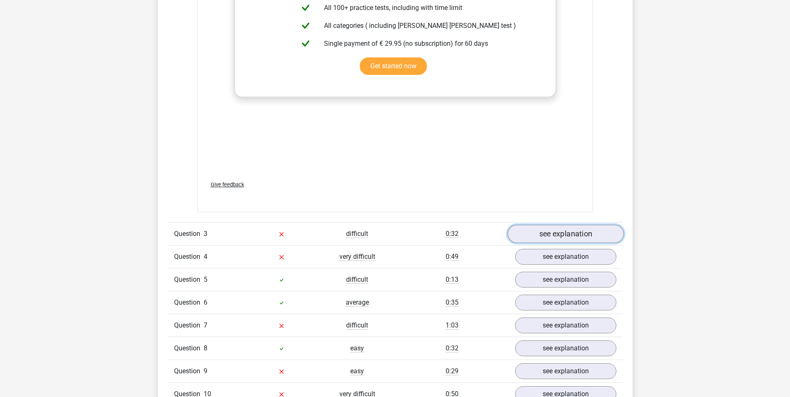
click at [536, 225] on link "see explanation" at bounding box center [565, 234] width 116 height 18
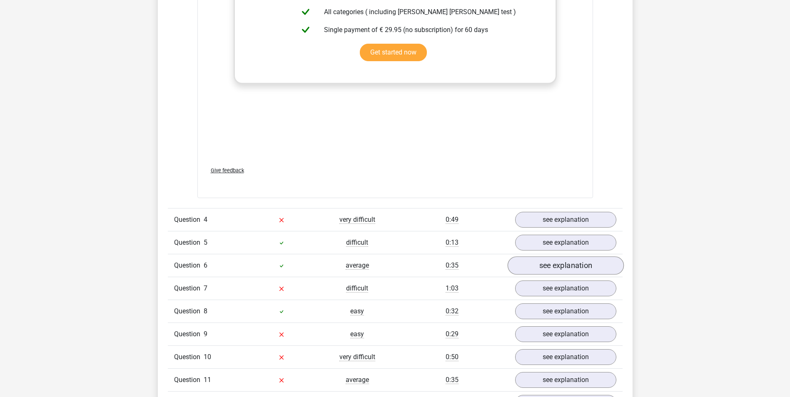
scroll to position [2000, 0]
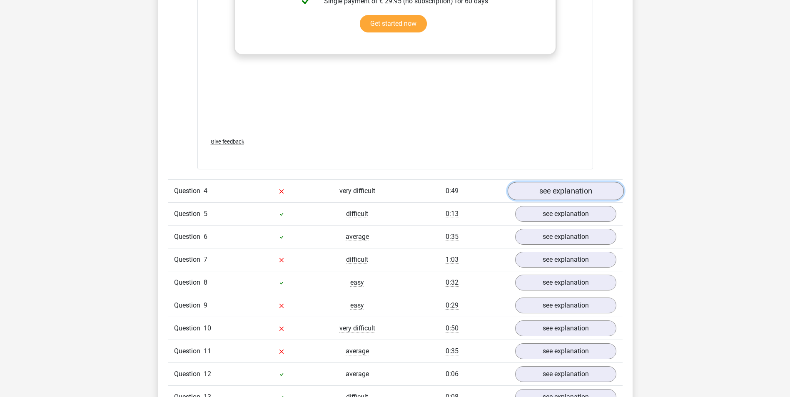
click at [552, 183] on link "see explanation" at bounding box center [565, 191] width 116 height 18
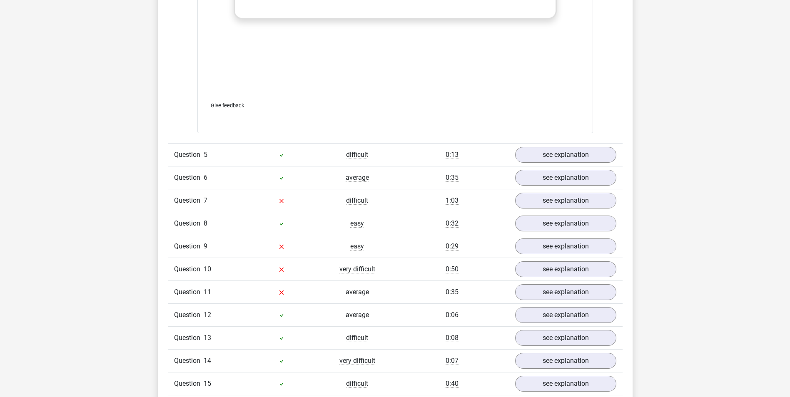
scroll to position [2541, 0]
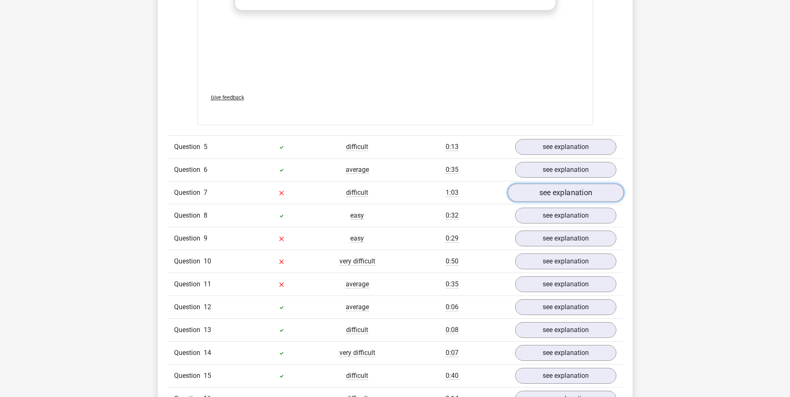
click at [600, 184] on link "see explanation" at bounding box center [565, 193] width 116 height 18
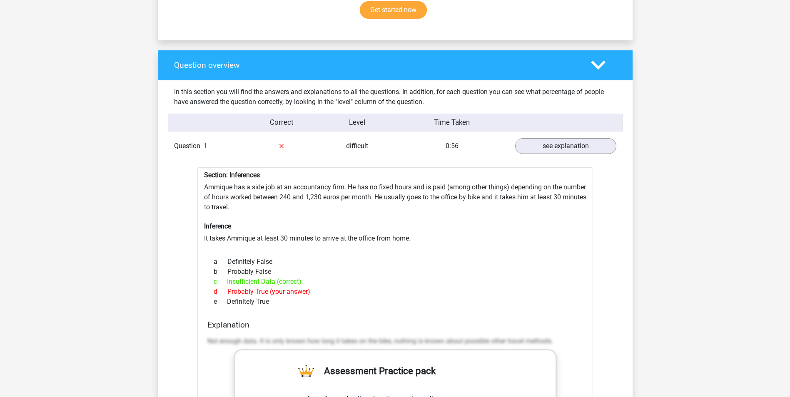
scroll to position [542, 0]
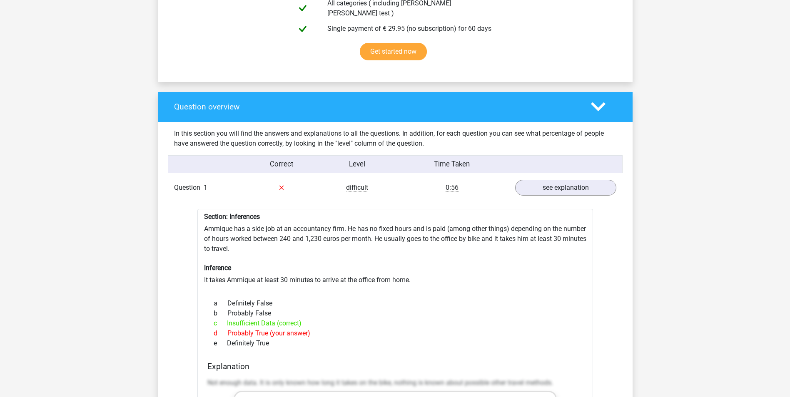
drag, startPoint x: 472, startPoint y: 282, endPoint x: 467, endPoint y: 296, distance: 15.0
click at [467, 309] on div "b Probably False" at bounding box center [395, 314] width 376 height 10
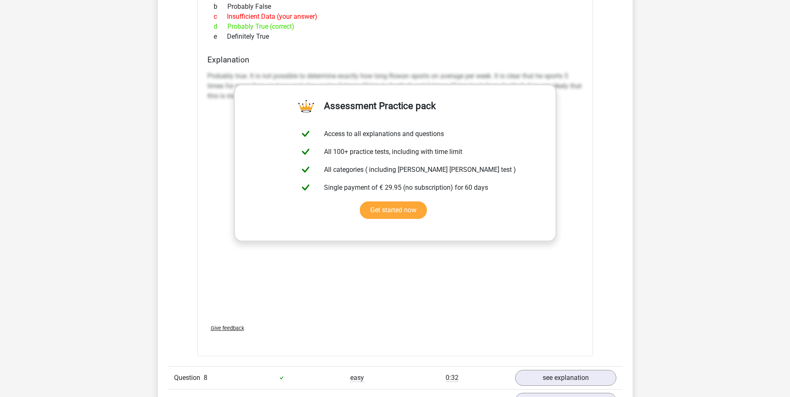
scroll to position [2999, 0]
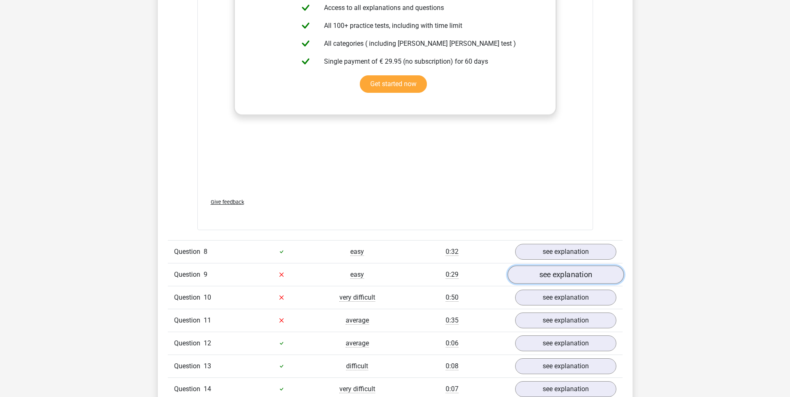
click at [551, 266] on link "see explanation" at bounding box center [565, 275] width 116 height 18
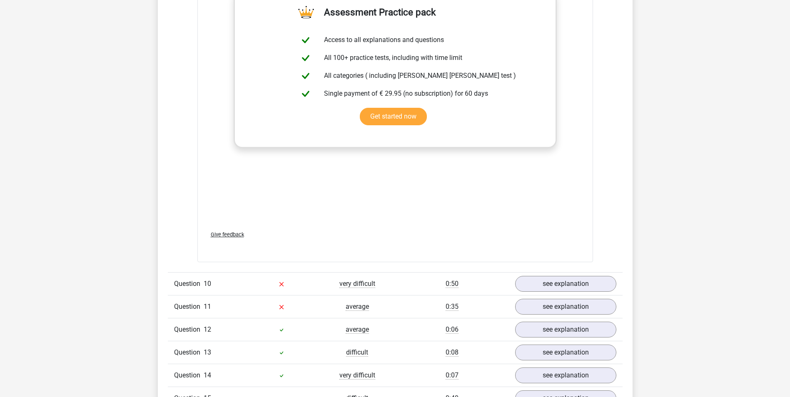
scroll to position [3583, 0]
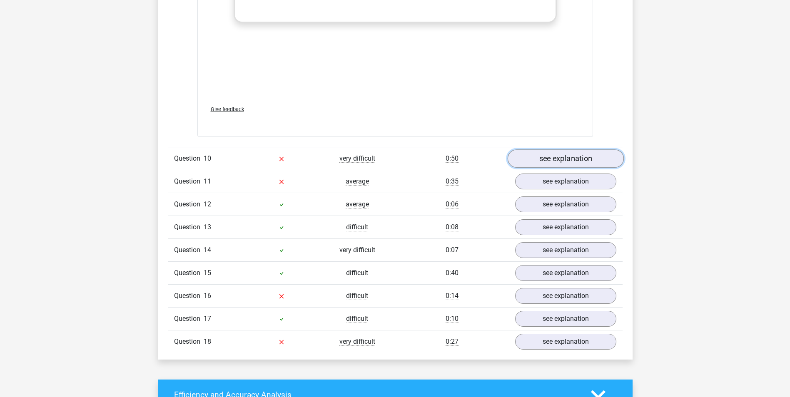
click at [547, 150] on link "see explanation" at bounding box center [565, 159] width 116 height 18
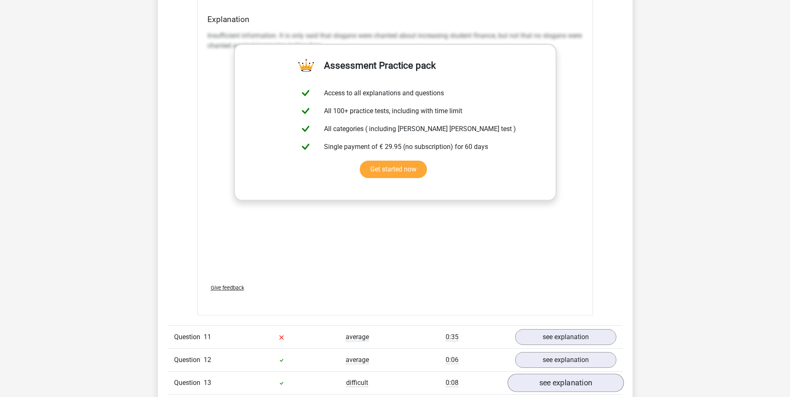
scroll to position [3999, 0]
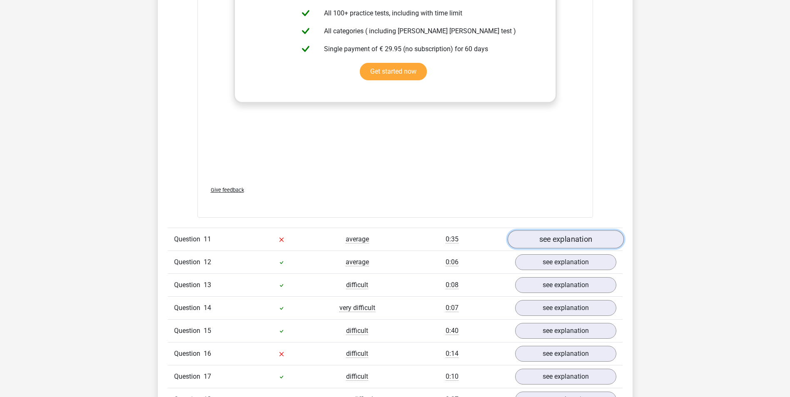
click at [580, 230] on link "see explanation" at bounding box center [565, 239] width 116 height 18
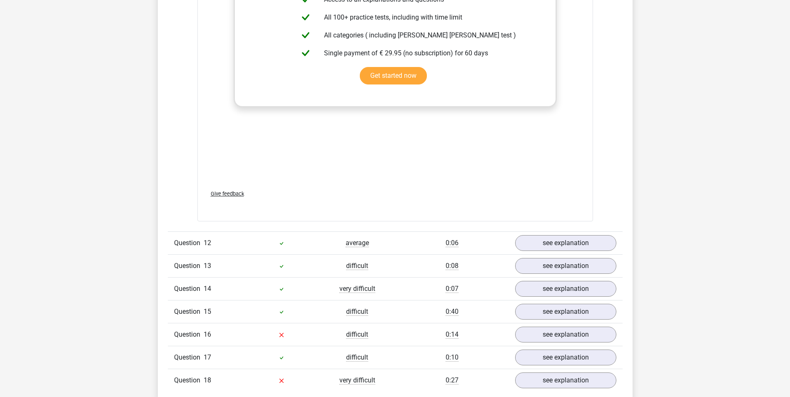
scroll to position [4458, 0]
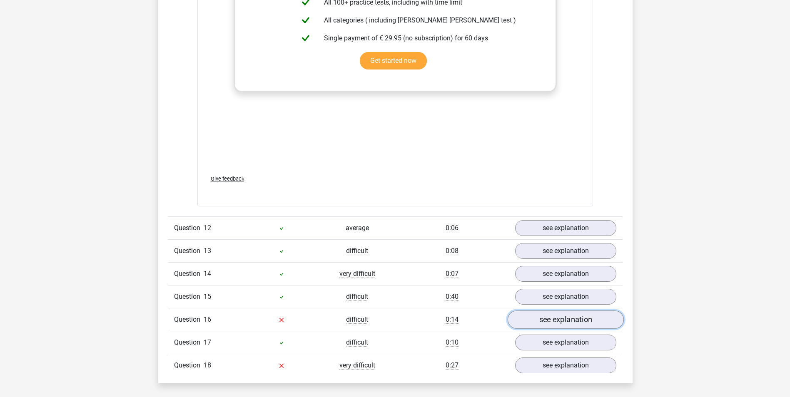
click at [539, 311] on link "see explanation" at bounding box center [565, 320] width 116 height 18
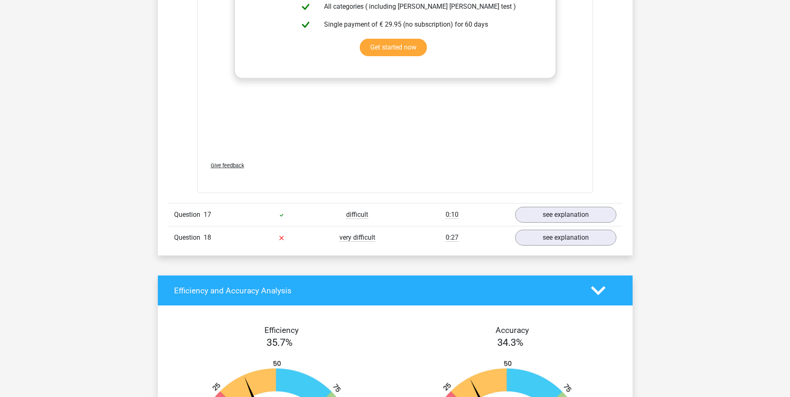
scroll to position [5041, 0]
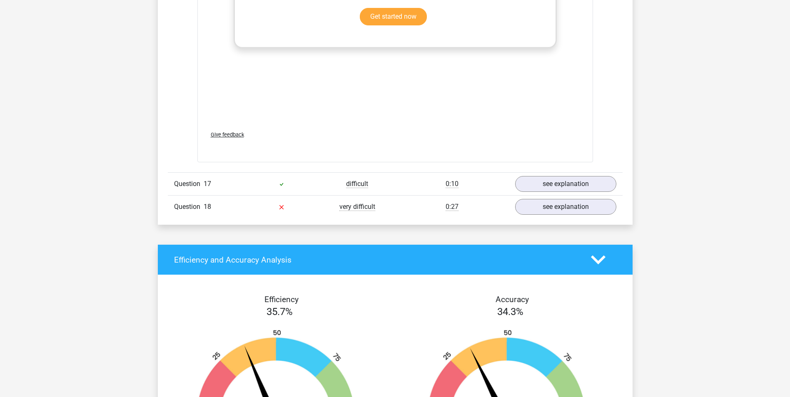
click at [540, 200] on div "Question 18 very difficult 0:27 see explanation" at bounding box center [395, 206] width 455 height 23
